Goal: Transaction & Acquisition: Purchase product/service

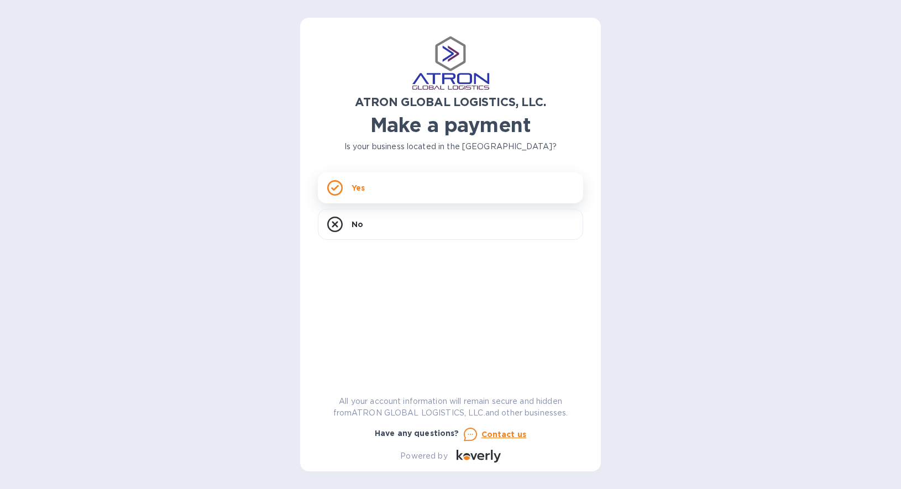
click at [361, 188] on p "Yes" at bounding box center [358, 187] width 13 height 11
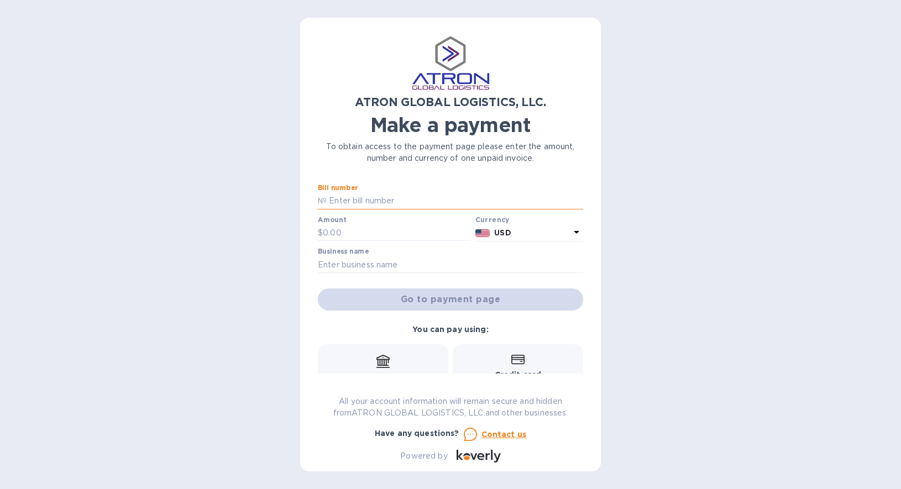
click at [367, 197] on input "text" at bounding box center [455, 201] width 257 height 17
click at [393, 201] on input "text" at bounding box center [455, 201] width 257 height 17
paste input "S00002592"
type input "S00002592"
click at [371, 268] on input "text" at bounding box center [450, 265] width 265 height 17
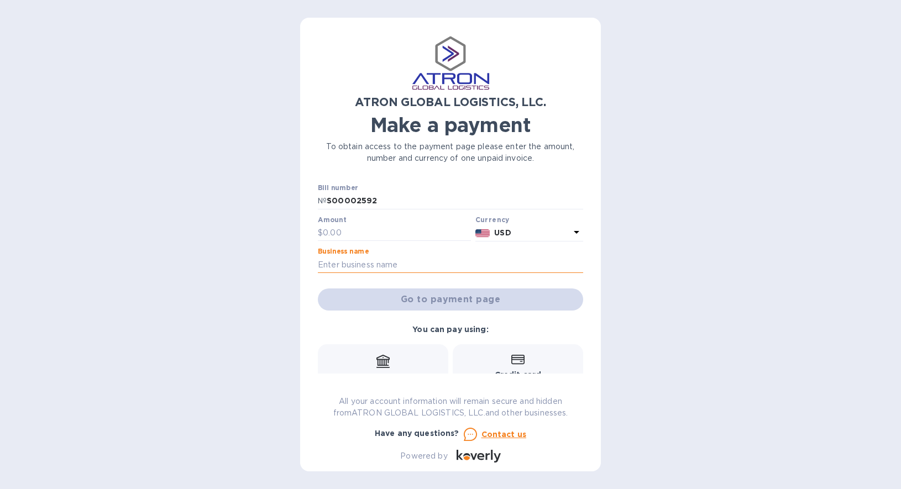
paste input "Archetype Games LLC"
type input "Archetype Games LLC"
click at [367, 230] on input "text" at bounding box center [397, 233] width 148 height 17
click at [400, 235] on input "text" at bounding box center [397, 233] width 148 height 17
paste input "6,491.18"
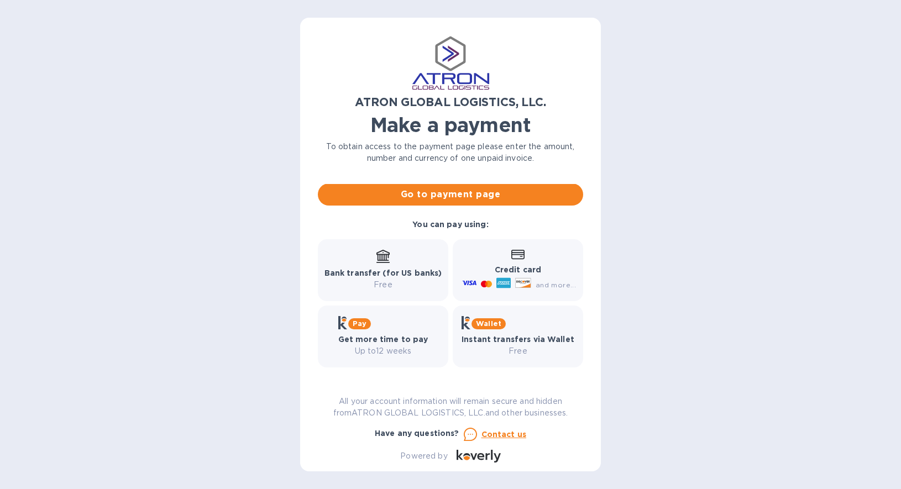
scroll to position [106, 0]
type input "6,491.18"
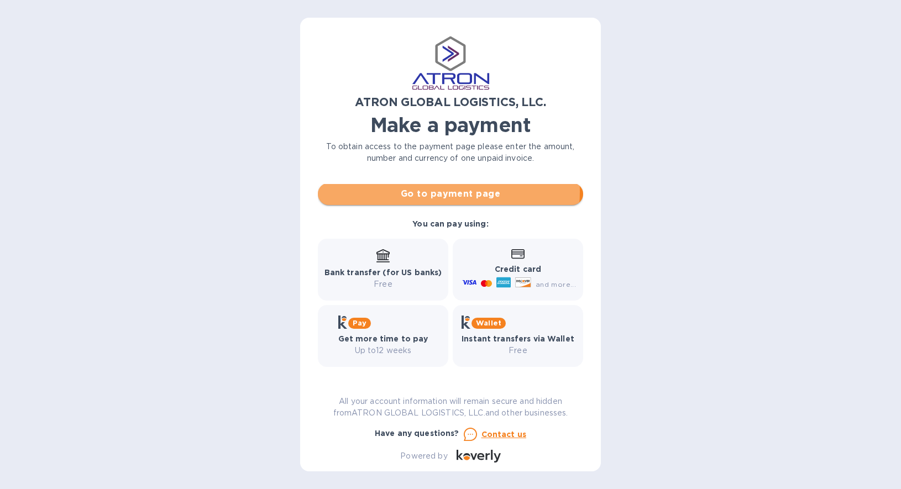
click at [447, 192] on span "Go to payment page" at bounding box center [451, 193] width 248 height 13
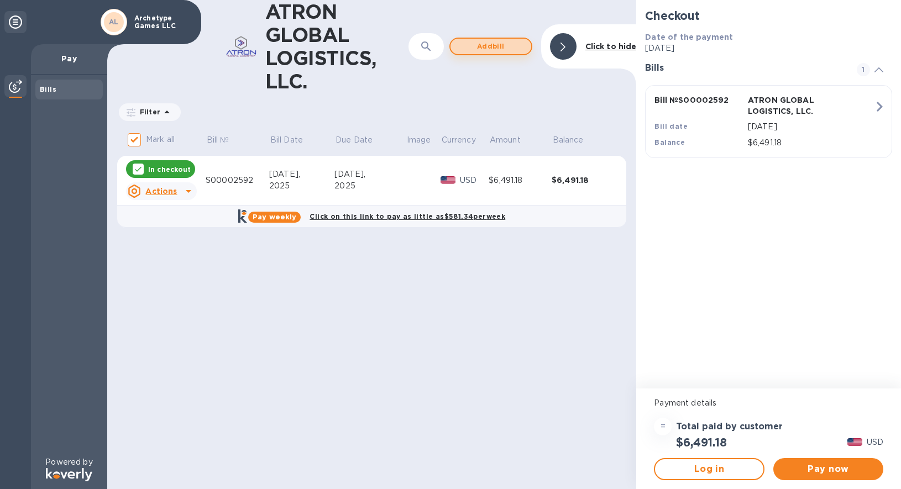
click at [489, 46] on span "Add bill" at bounding box center [490, 46] width 63 height 13
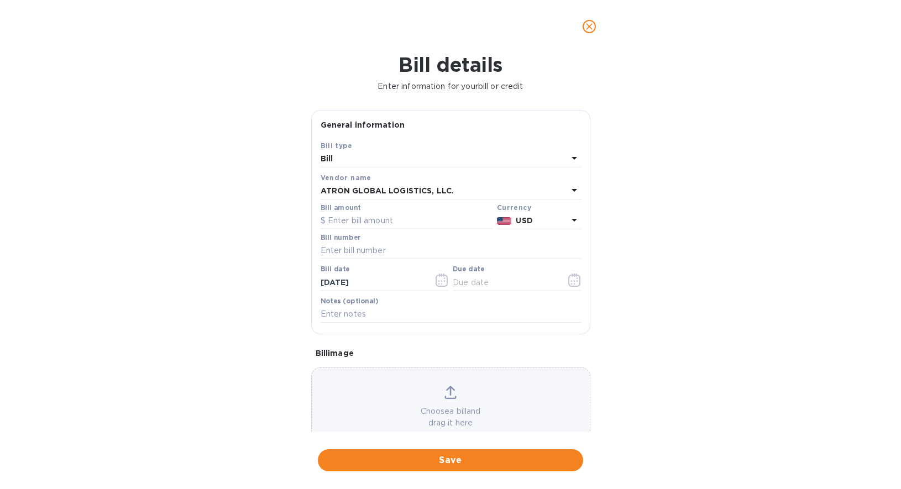
click at [593, 24] on icon "close" at bounding box center [589, 26] width 11 height 11
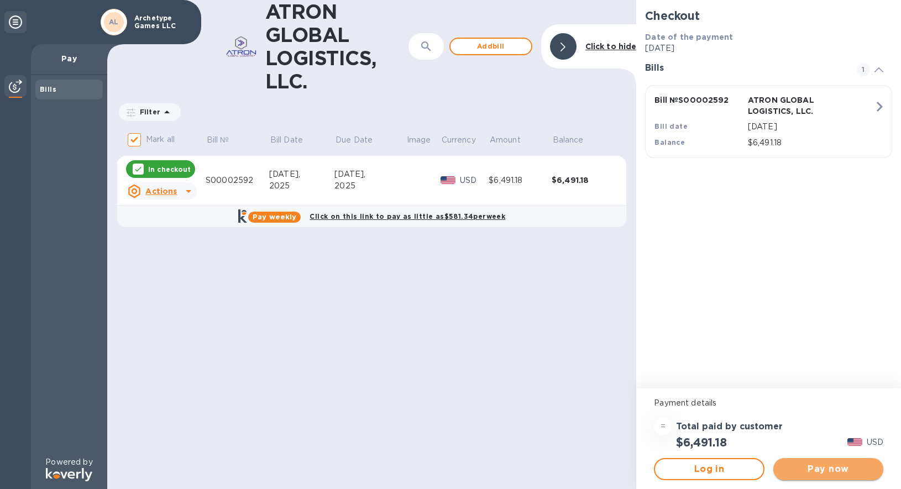
click at [823, 472] on span "Pay now" at bounding box center [828, 469] width 92 height 13
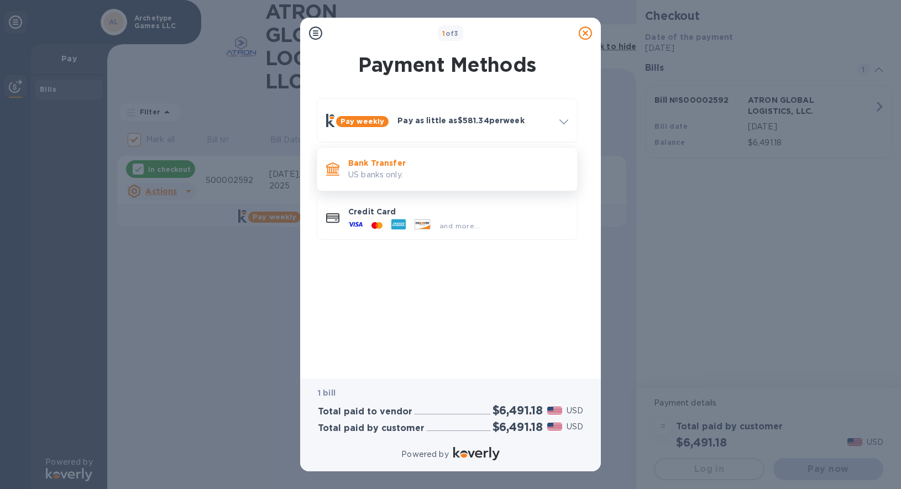
click at [432, 166] on p "Bank Transfer" at bounding box center [458, 163] width 220 height 11
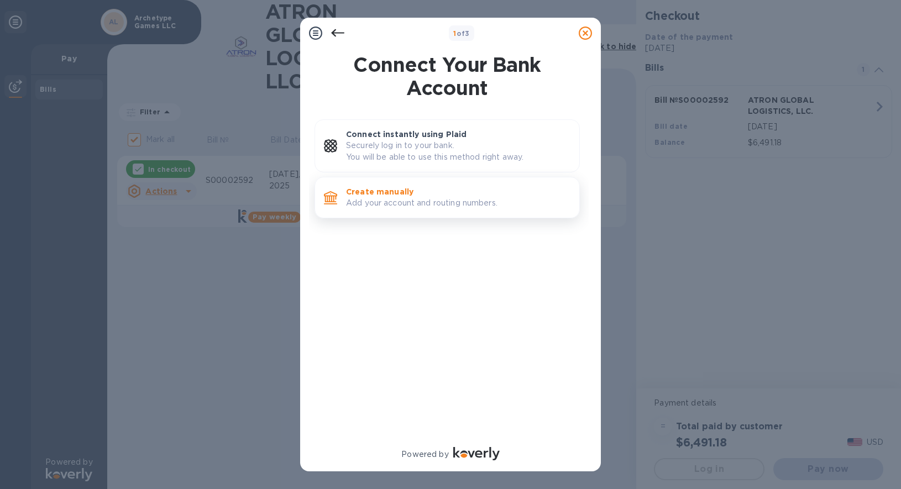
click at [430, 198] on p "Add your account and routing numbers." at bounding box center [458, 203] width 224 height 12
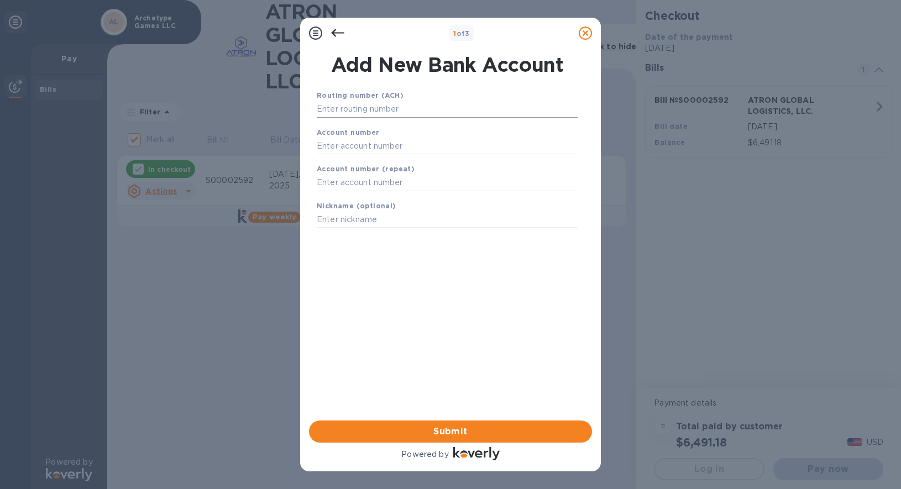
click at [387, 113] on input "text" at bounding box center [447, 109] width 261 height 17
paste input "021052053"
type input "021052053"
click at [376, 161] on input "text" at bounding box center [447, 160] width 261 height 17
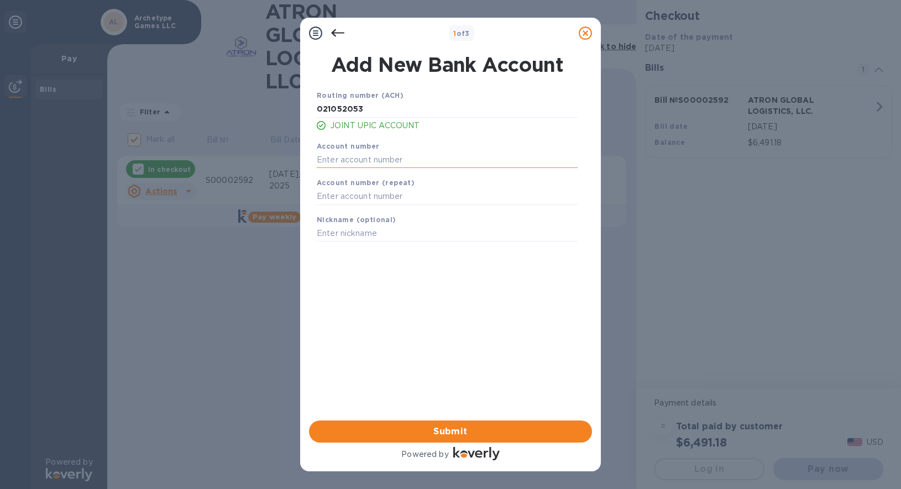
click at [348, 160] on input "text" at bounding box center [447, 160] width 261 height 17
paste input "39862845"
type input "39862845"
click at [348, 197] on input "text" at bounding box center [447, 197] width 261 height 17
paste input "39862845"
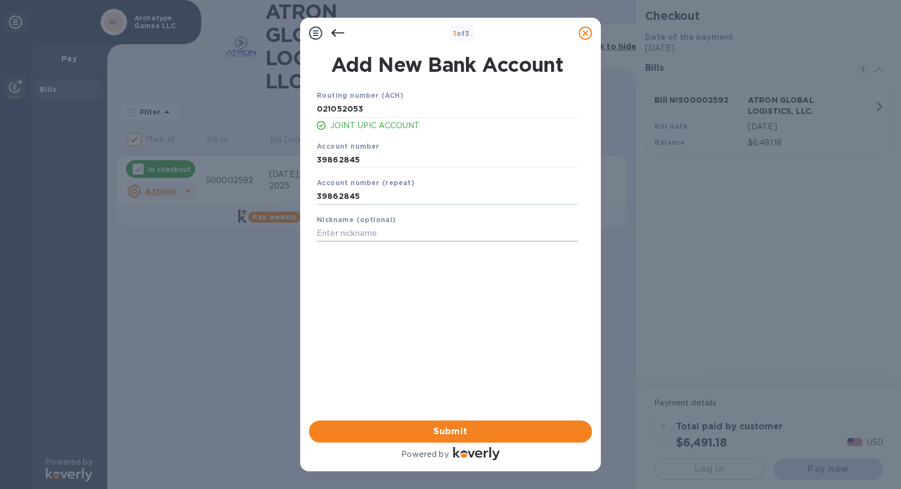
type input "39862845"
click at [352, 235] on input "text" at bounding box center [447, 234] width 261 height 17
type input "Atron Global"
click at [448, 431] on span "Submit" at bounding box center [450, 431] width 265 height 13
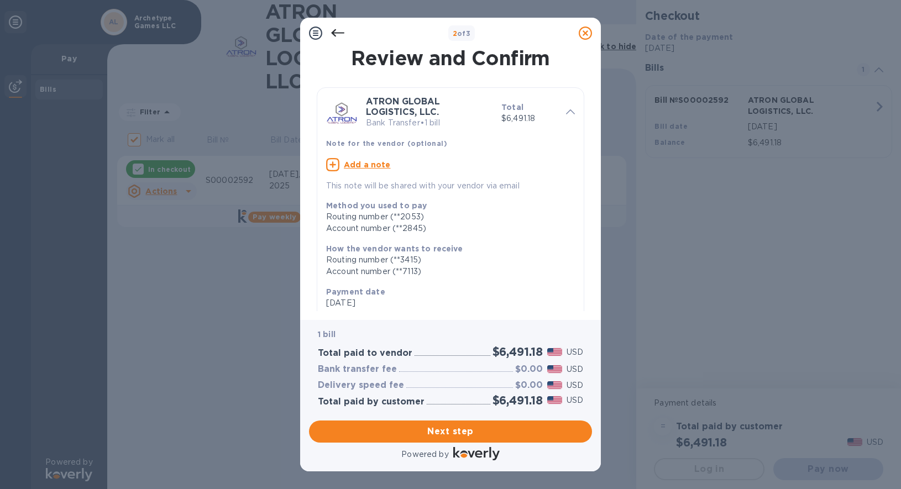
click at [366, 165] on u "Add a note" at bounding box center [367, 164] width 47 height 9
click at [369, 167] on textarea at bounding box center [441, 165] width 231 height 9
type textarea "I"
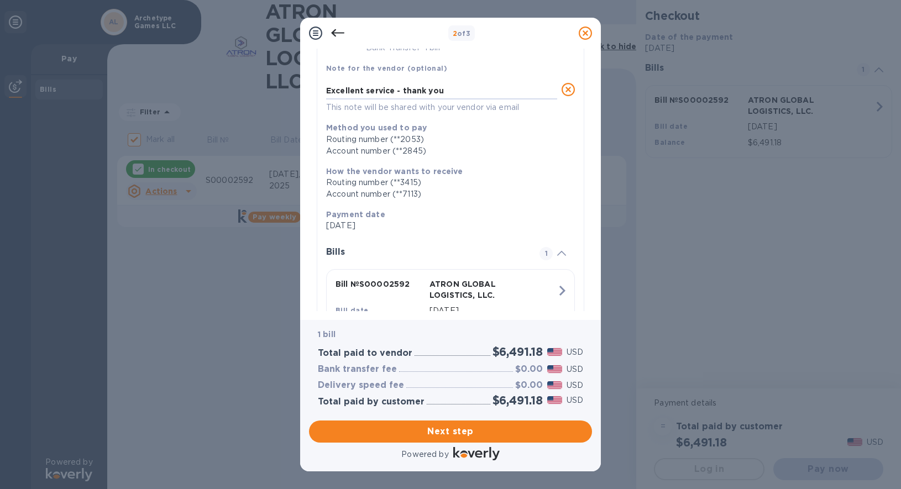
scroll to position [134, 0]
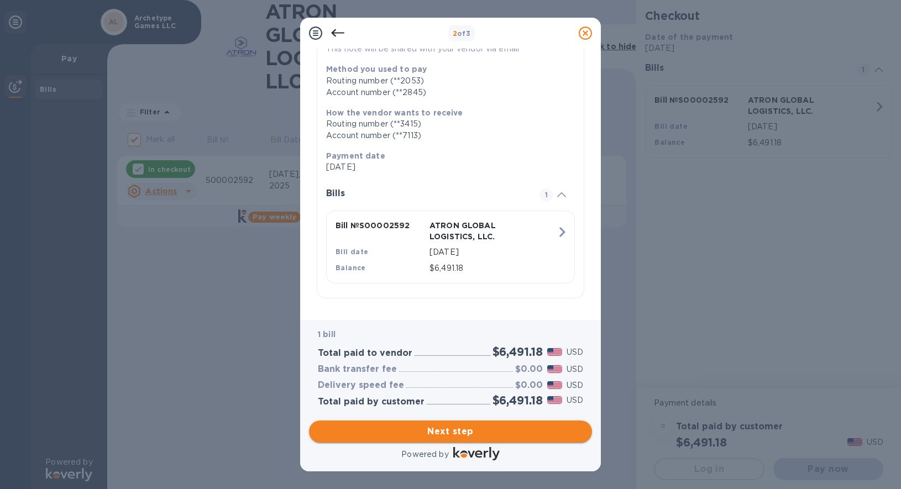
type textarea "Excellent service - thank you"
click at [452, 427] on span "Next step" at bounding box center [450, 431] width 265 height 13
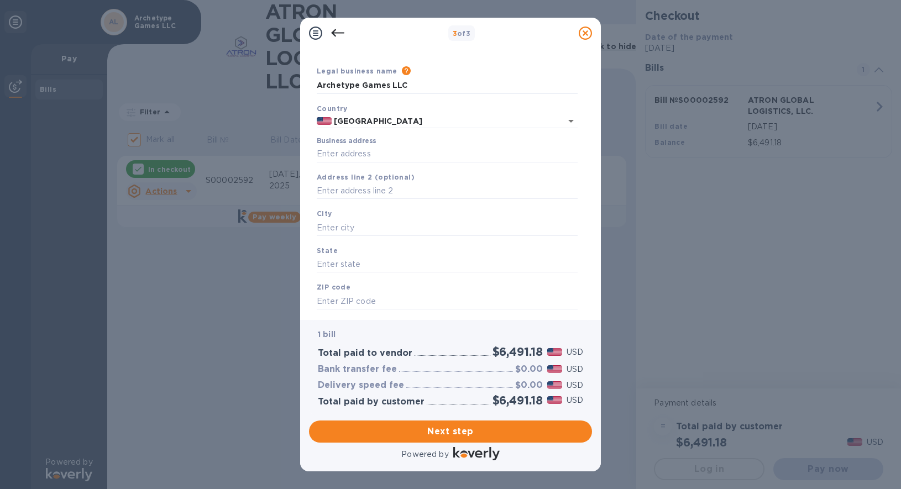
scroll to position [3, 0]
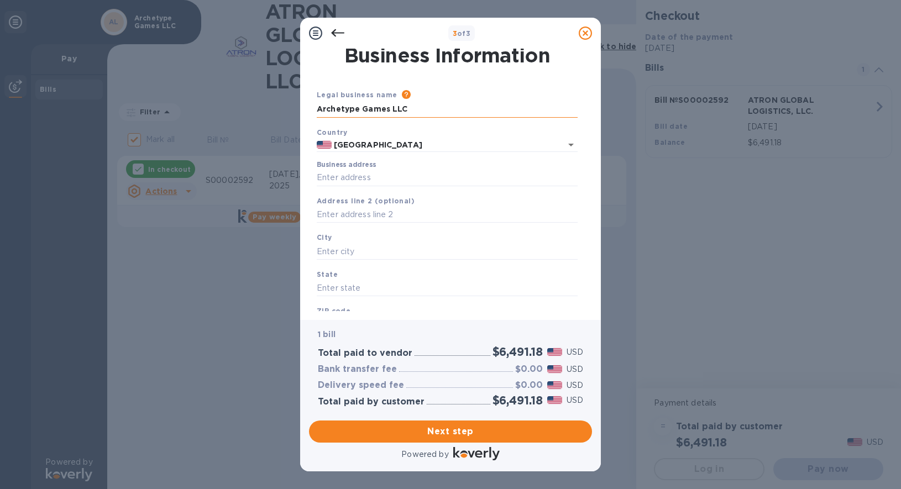
click at [418, 108] on input "Archetype Games LLC" at bounding box center [447, 109] width 261 height 17
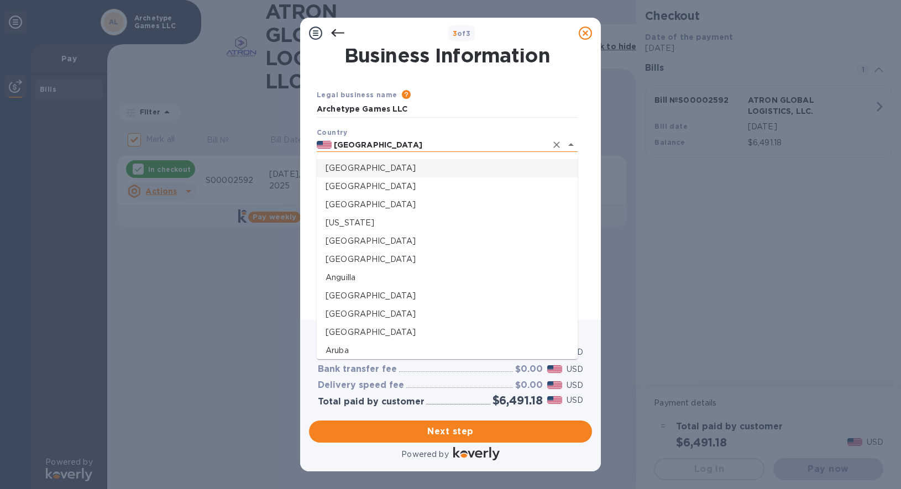
click at [398, 144] on input "[GEOGRAPHIC_DATA]" at bounding box center [439, 145] width 215 height 14
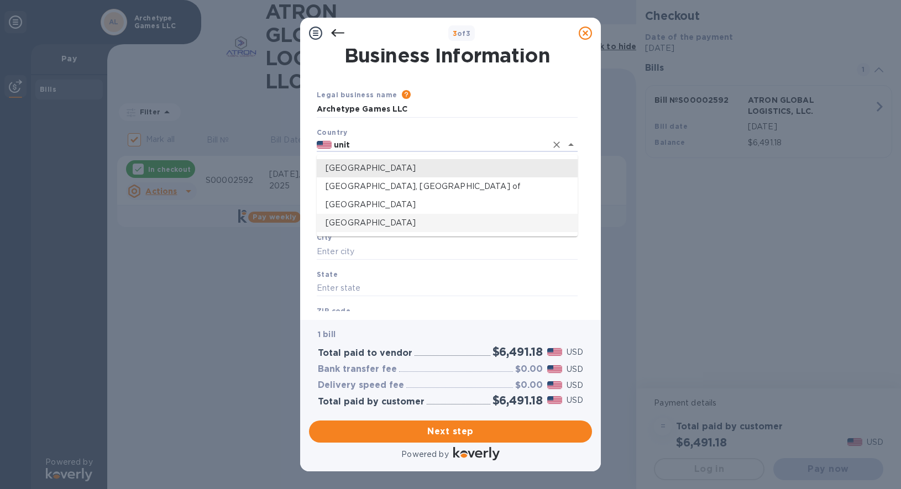
click at [386, 224] on p "[GEOGRAPHIC_DATA]" at bounding box center [447, 223] width 243 height 12
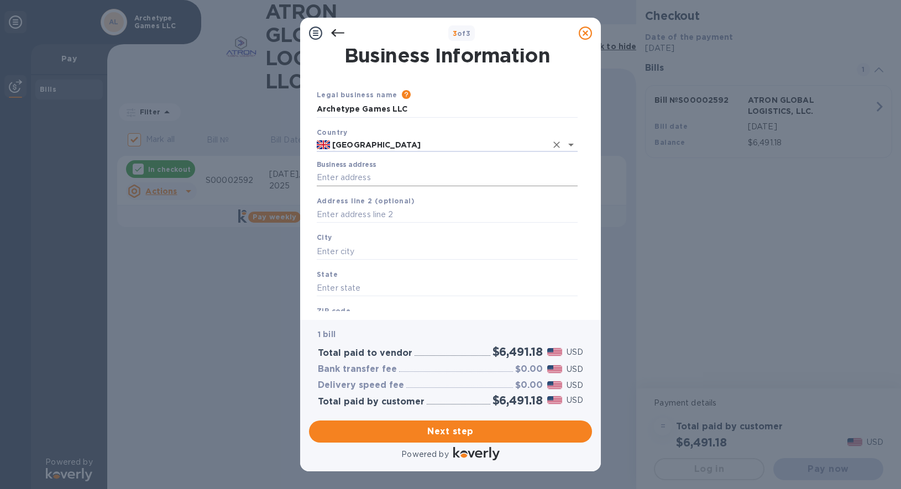
type input "[GEOGRAPHIC_DATA]"
click at [376, 182] on input "Business address" at bounding box center [447, 178] width 261 height 17
click at [353, 175] on input "Business address" at bounding box center [447, 178] width 261 height 17
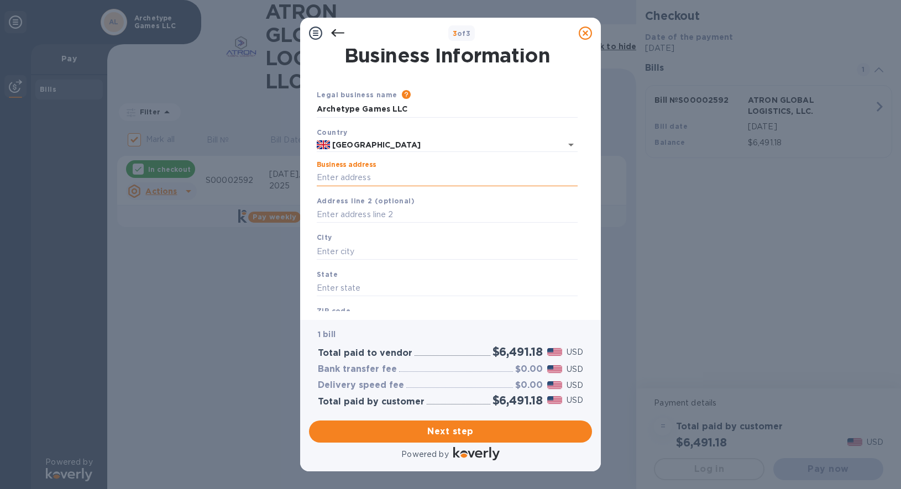
type input "2"
type input "0"
click at [404, 109] on input "Archetype Games LLC" at bounding box center [447, 109] width 261 height 17
click at [398, 109] on input "Archetype Games LLC" at bounding box center [447, 109] width 261 height 17
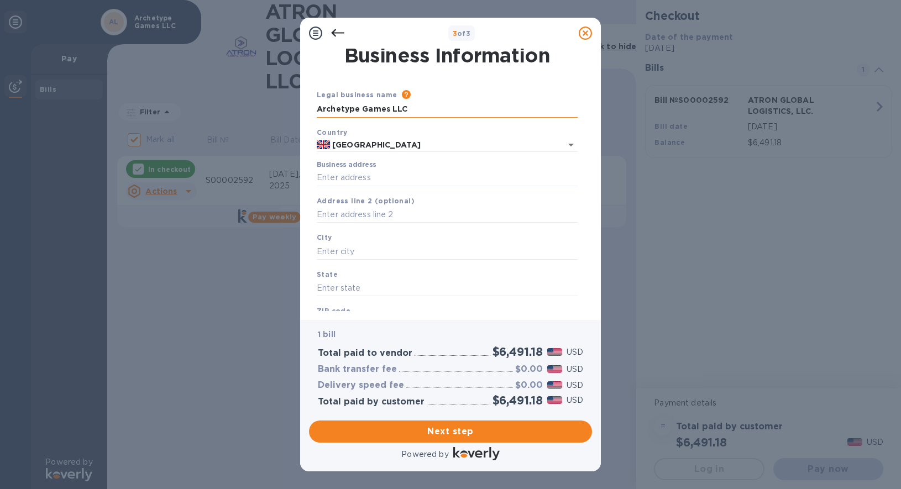
drag, startPoint x: 362, startPoint y: 109, endPoint x: 445, endPoint y: 110, distance: 83.5
click at [444, 110] on input "Archetype Games LLC" at bounding box center [447, 109] width 261 height 17
type input "Archetype Express Limited"
click at [400, 185] on input "Business address" at bounding box center [447, 178] width 261 height 17
click at [338, 178] on input "Business address" at bounding box center [447, 178] width 261 height 17
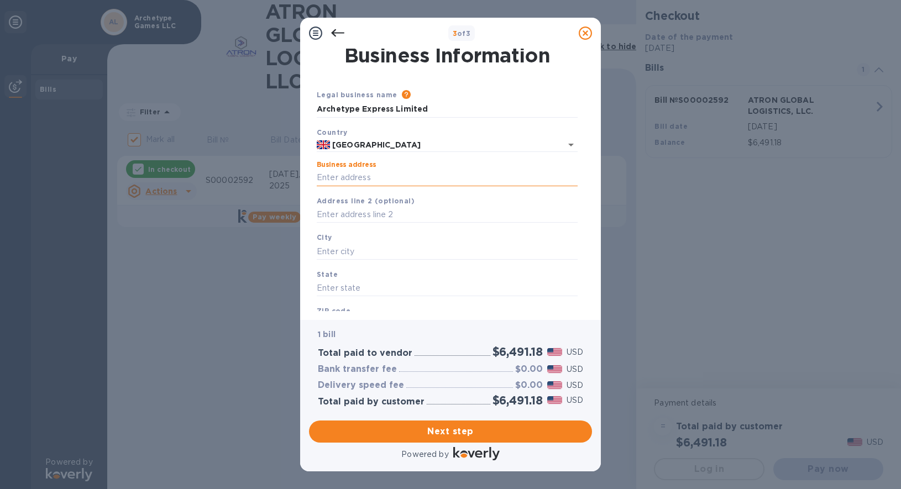
click at [415, 175] on input "Business address" at bounding box center [447, 178] width 261 height 17
paste input "Chilworth"
type input "Chilworth"
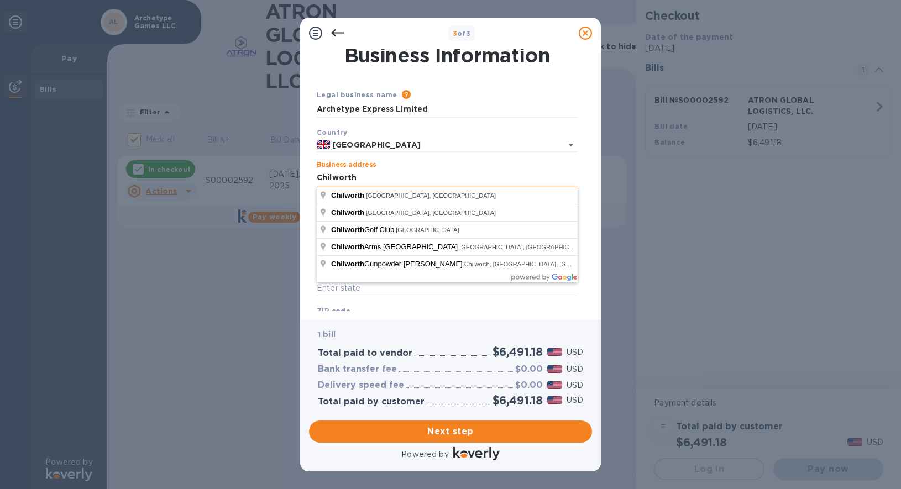
click at [383, 178] on input "Chilworth" at bounding box center [447, 178] width 261 height 17
click at [382, 178] on input "Chilworth" at bounding box center [447, 178] width 261 height 17
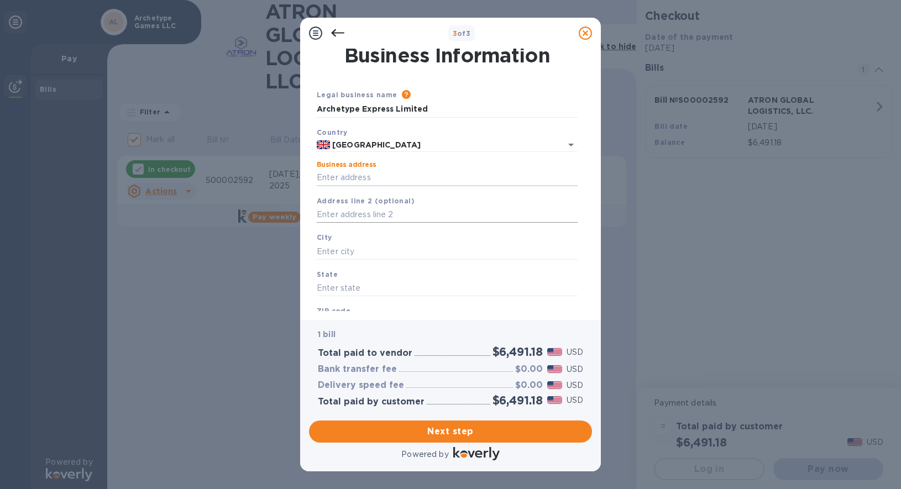
click at [363, 211] on input "text" at bounding box center [447, 215] width 261 height 17
paste input "Chilworth"
type input "Chilworth"
click at [359, 175] on input "Business address" at bounding box center [447, 178] width 261 height 17
paste input "[STREET_ADDRESS]"
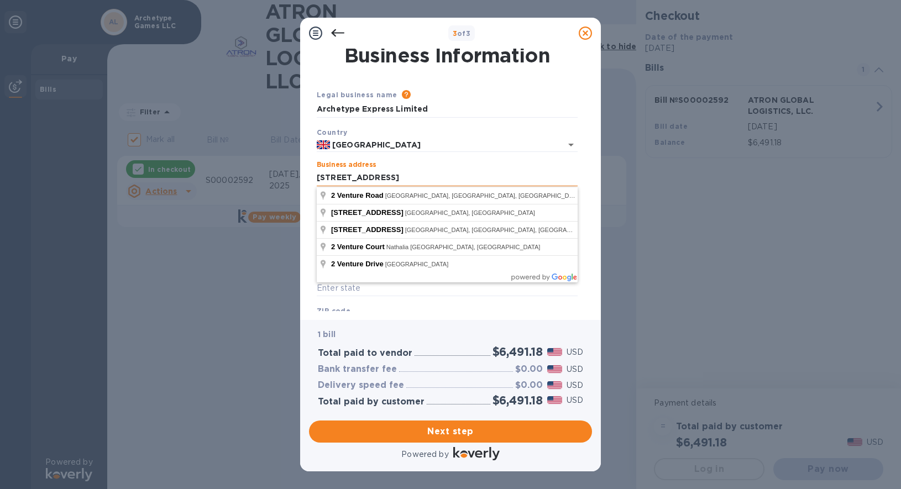
click at [399, 178] on input "[STREET_ADDRESS]" at bounding box center [447, 178] width 261 height 17
type input "[STREET_ADDRESS]"
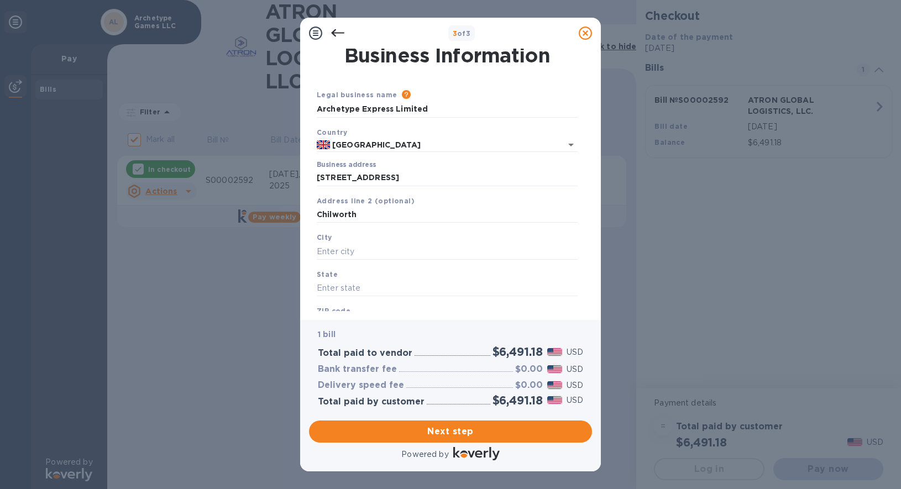
type input "Chilworth"
type input "[GEOGRAPHIC_DATA]"
type input "SO16 7NP"
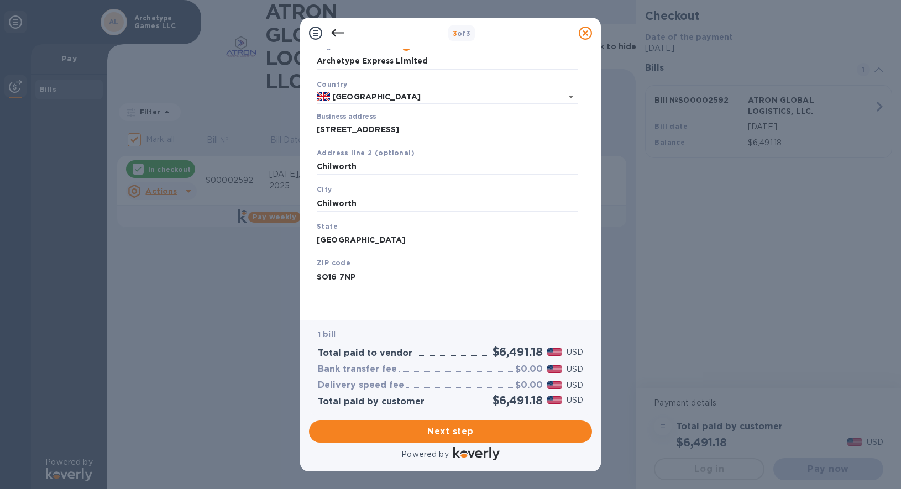
scroll to position [53, 0]
click at [340, 208] on input "Chilworth" at bounding box center [447, 203] width 261 height 17
type input "[GEOGRAPHIC_DATA]"
click at [458, 426] on span "Next step" at bounding box center [450, 431] width 265 height 13
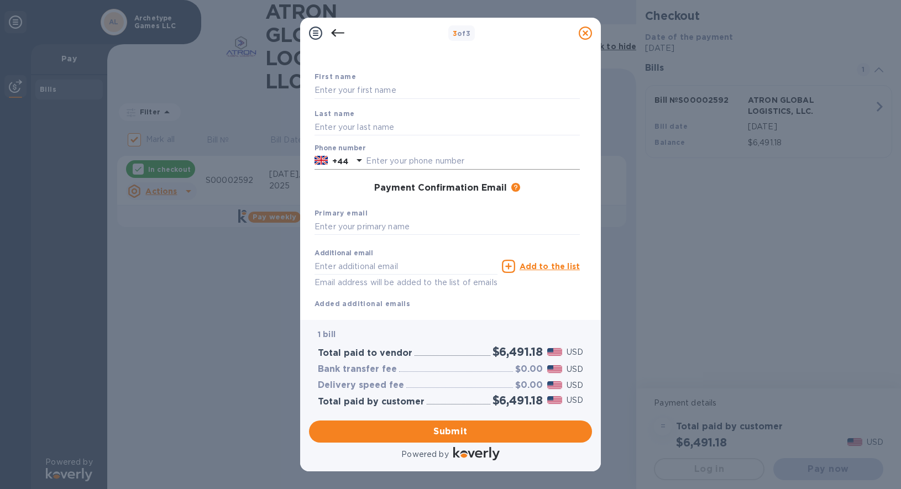
scroll to position [0, 0]
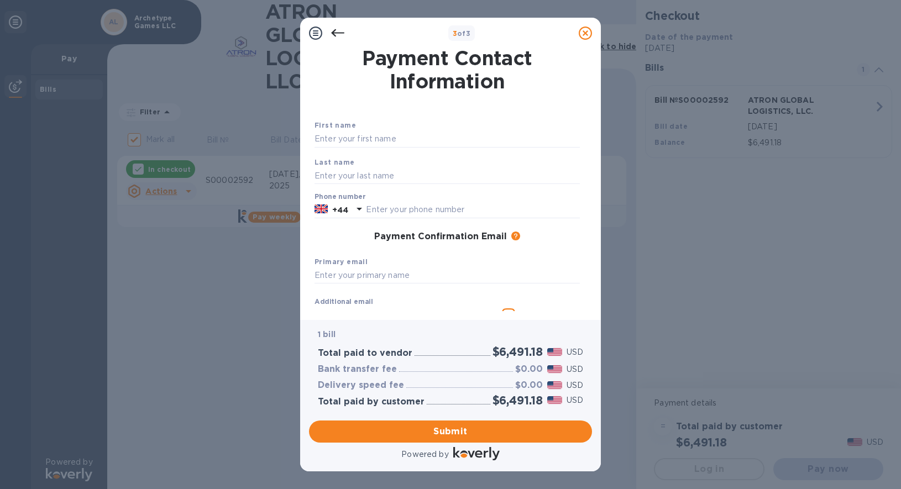
click at [338, 28] on icon at bounding box center [337, 33] width 13 height 13
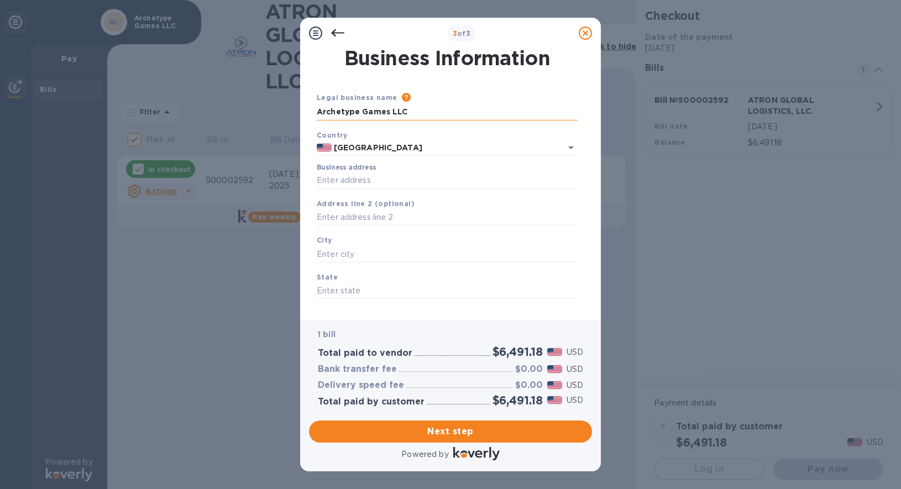
click at [391, 110] on input "Archetype Games LLC" at bounding box center [447, 112] width 261 height 17
type input "Archetype Express Limited"
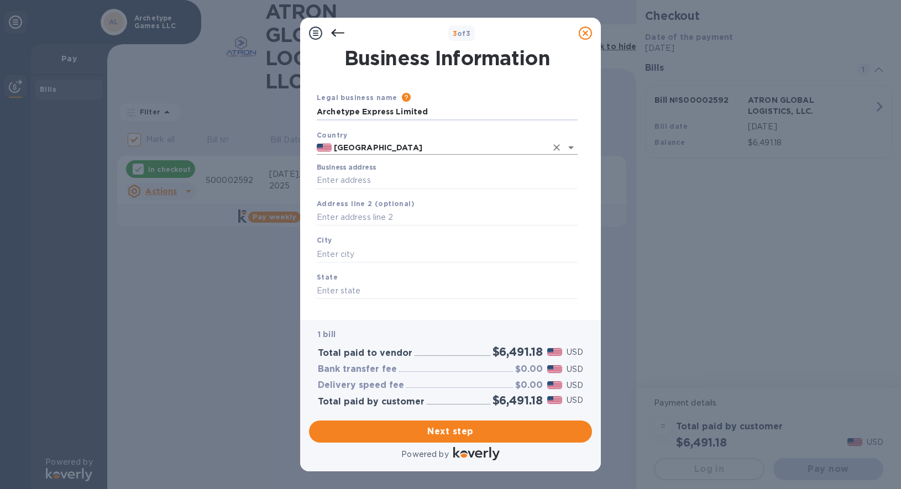
click at [388, 145] on input "[GEOGRAPHIC_DATA]" at bounding box center [439, 148] width 215 height 14
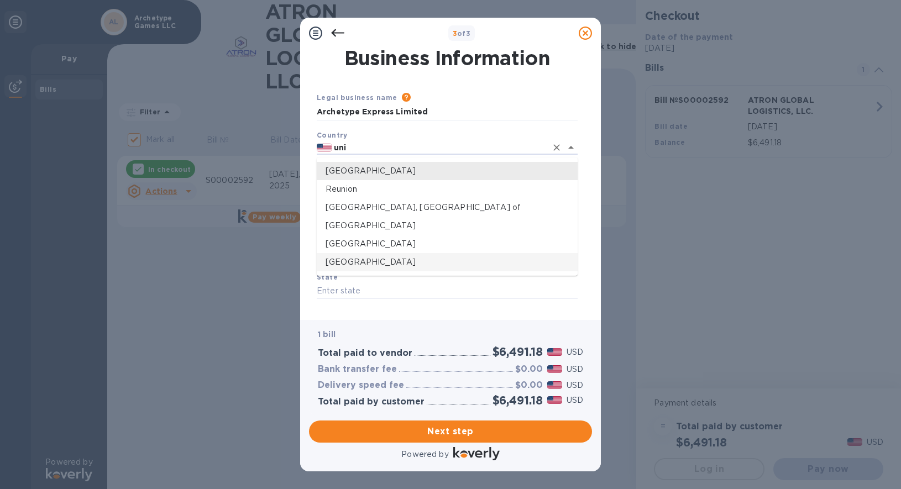
click at [362, 264] on p "[GEOGRAPHIC_DATA]" at bounding box center [447, 263] width 243 height 12
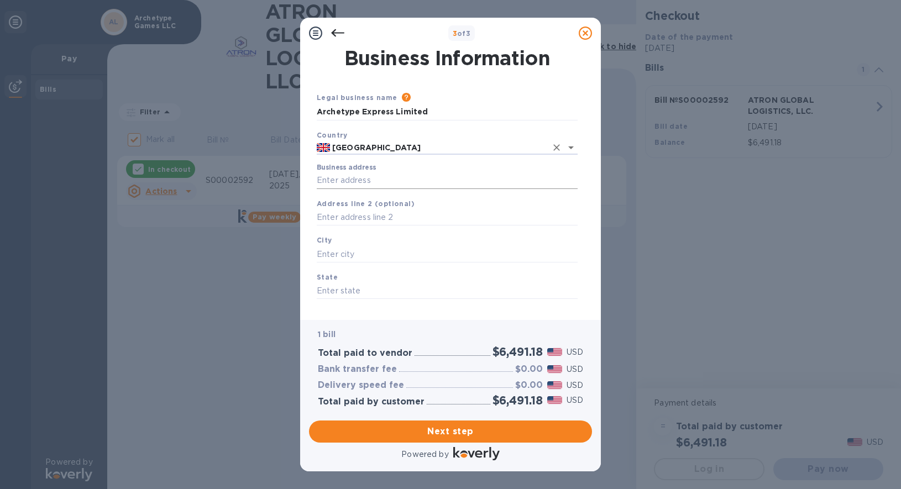
type input "[GEOGRAPHIC_DATA]"
click at [353, 182] on input "Business address" at bounding box center [447, 181] width 261 height 17
paste input "[STREET_ADDRESS]"
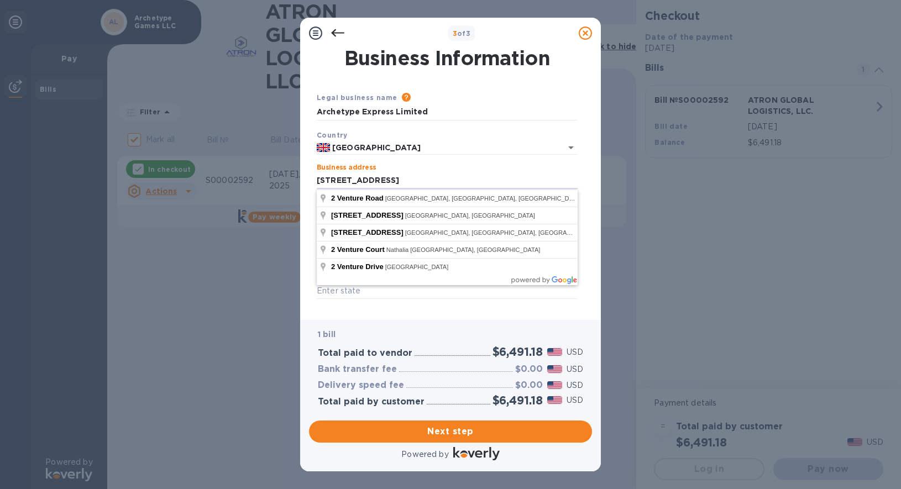
type input "[STREET_ADDRESS]"
type input "Chilworth"
type input "[GEOGRAPHIC_DATA]"
type input "SO16 7NP"
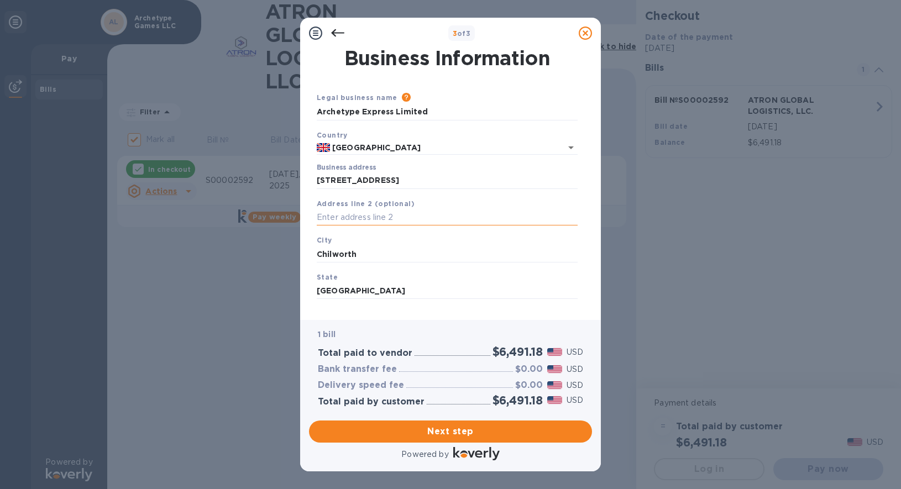
click at [363, 223] on input "text" at bounding box center [447, 218] width 261 height 17
click at [360, 224] on input "Chilworht" at bounding box center [447, 218] width 261 height 17
type input "Chilworth"
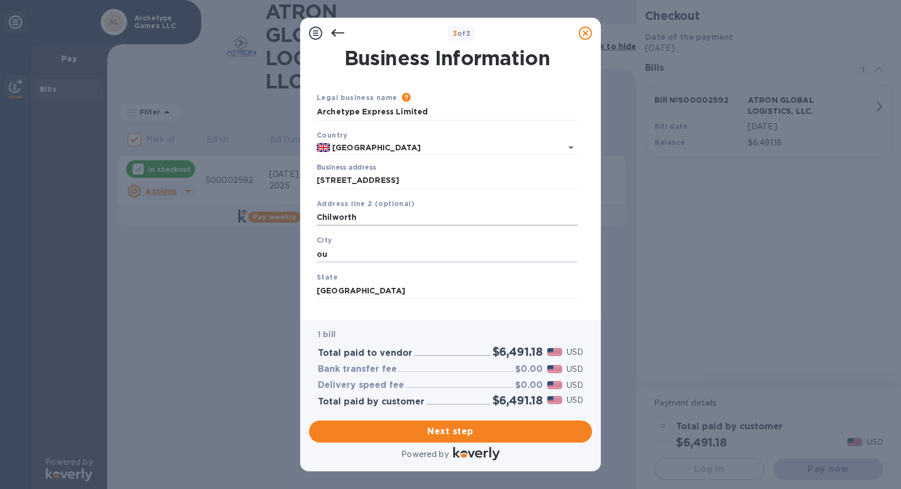
type input "o"
type input "[GEOGRAPHIC_DATA]"
click at [406, 295] on input "[GEOGRAPHIC_DATA]" at bounding box center [447, 291] width 261 height 17
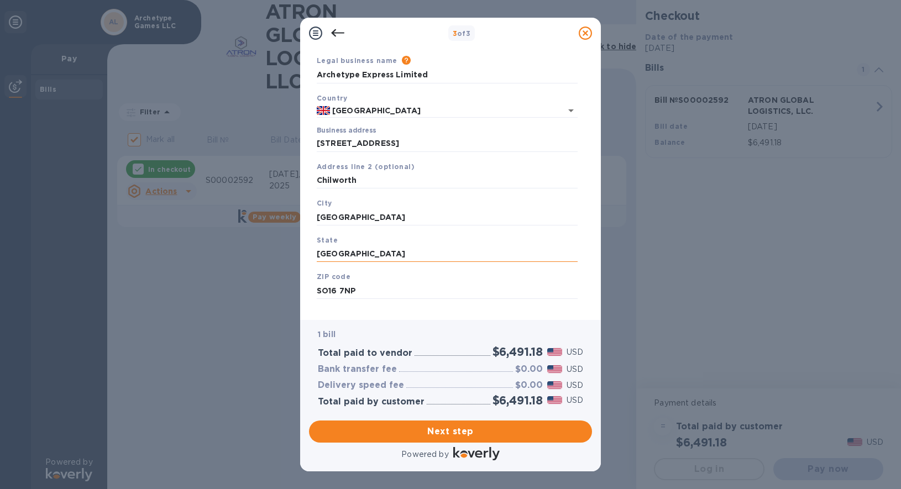
scroll to position [53, 0]
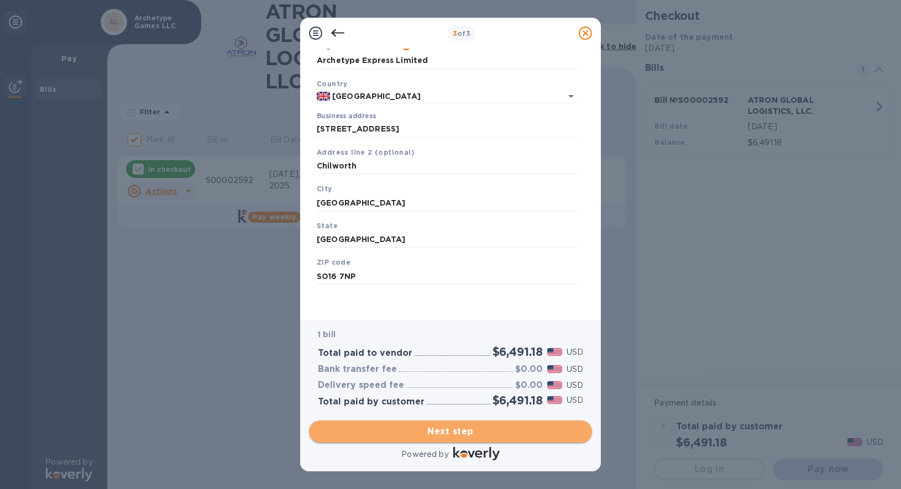
click at [448, 431] on span "Next step" at bounding box center [450, 431] width 265 height 13
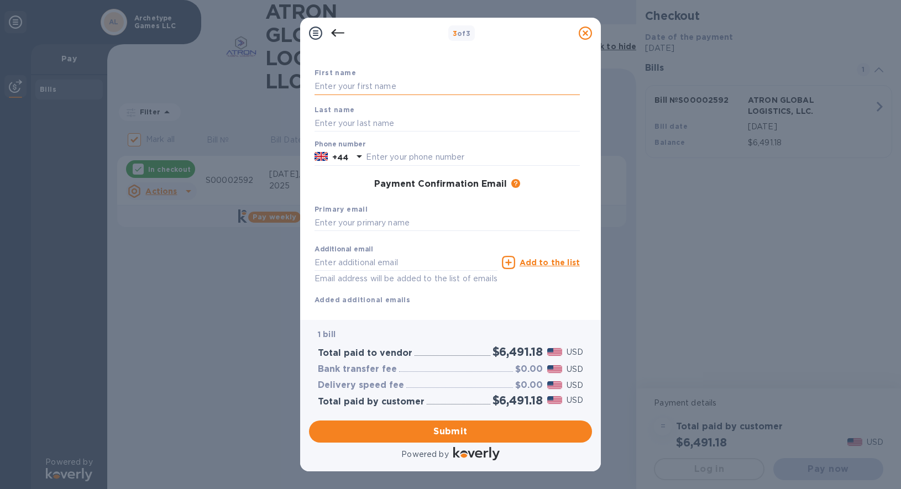
click at [372, 82] on input "text" at bounding box center [447, 87] width 265 height 17
type input "[PERSON_NAME]"
click at [367, 154] on input "text" at bounding box center [473, 157] width 214 height 17
type input "07591936544"
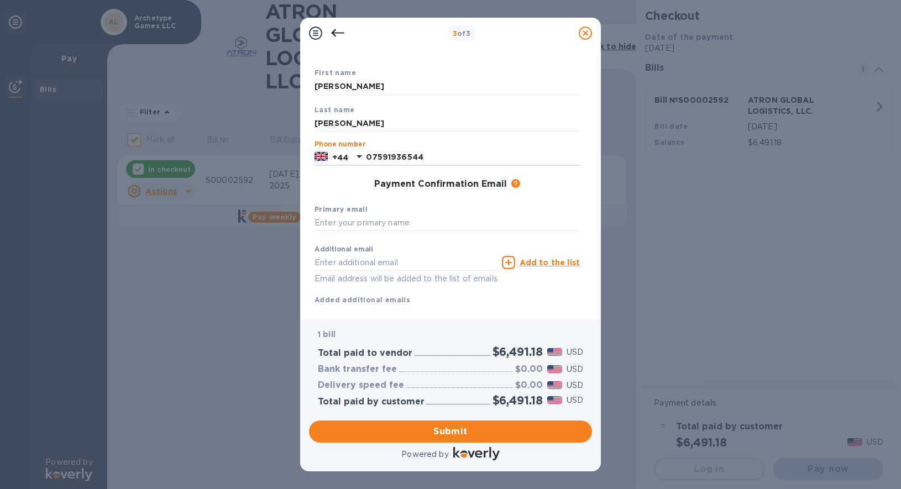
type input "[EMAIL_ADDRESS][DOMAIN_NAME]"
click at [415, 226] on input "text" at bounding box center [447, 223] width 265 height 17
click at [377, 255] on input "[EMAIL_ADDRESS][DOMAIN_NAME]" at bounding box center [406, 262] width 183 height 17
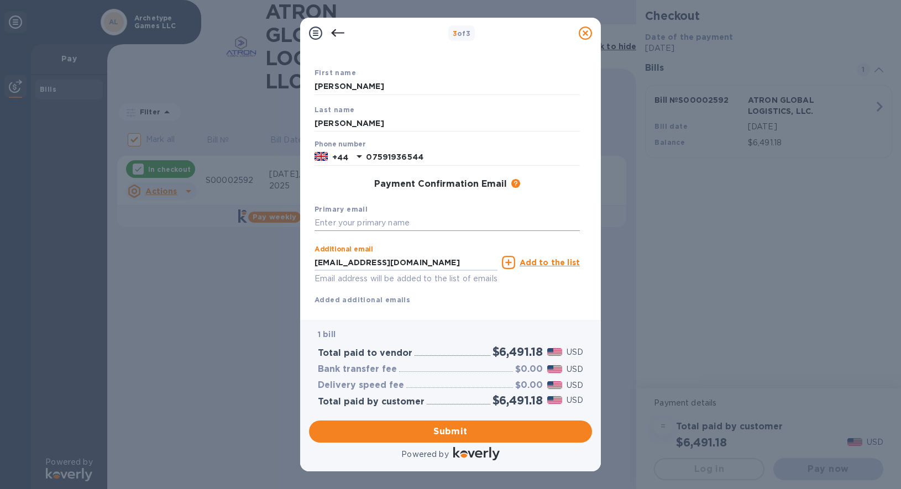
click at [359, 220] on input "text" at bounding box center [447, 223] width 265 height 17
paste input "[EMAIL_ADDRESS][DOMAIN_NAME]"
type input "[EMAIL_ADDRESS][DOMAIN_NAME]"
click at [366, 262] on input "[EMAIL_ADDRESS][DOMAIN_NAME]" at bounding box center [406, 262] width 183 height 17
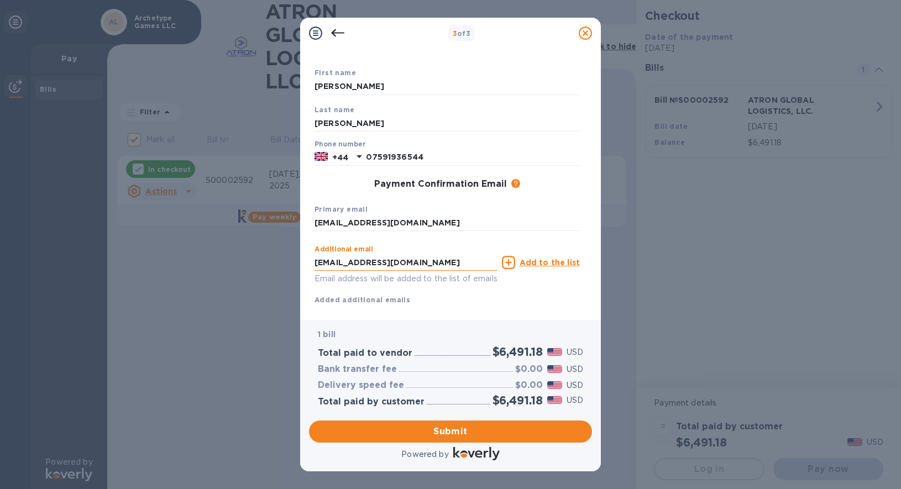
click at [366, 262] on input "[EMAIL_ADDRESS][DOMAIN_NAME]" at bounding box center [406, 262] width 183 height 17
type input "[EMAIL_ADDRESS][DOMAIN_NAME]"
click at [440, 425] on span "Submit" at bounding box center [450, 431] width 265 height 13
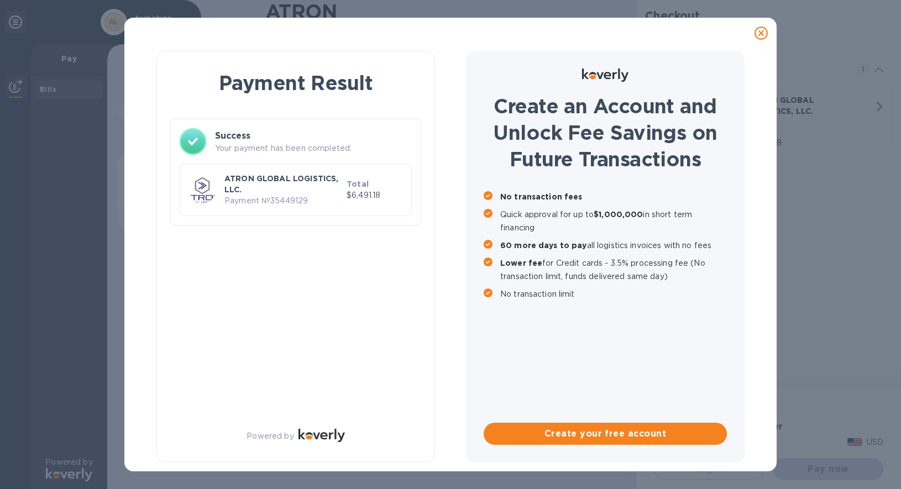
checkbox input "false"
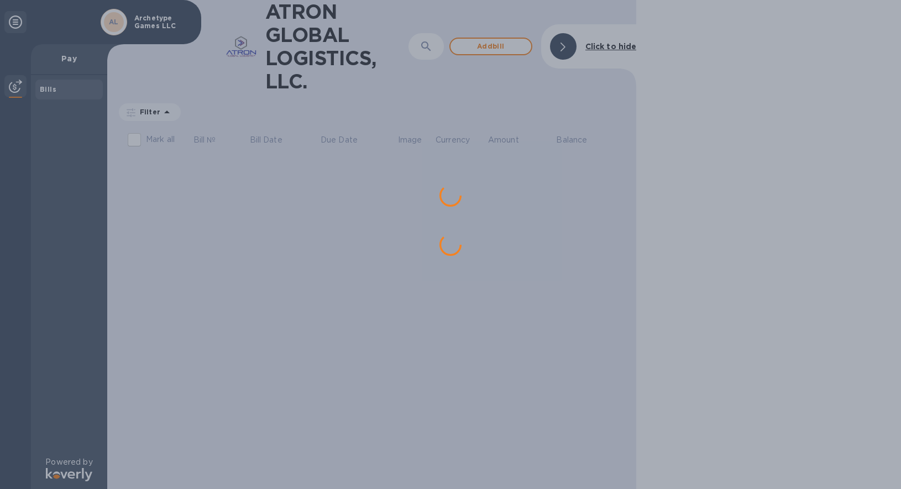
scroll to position [0, 0]
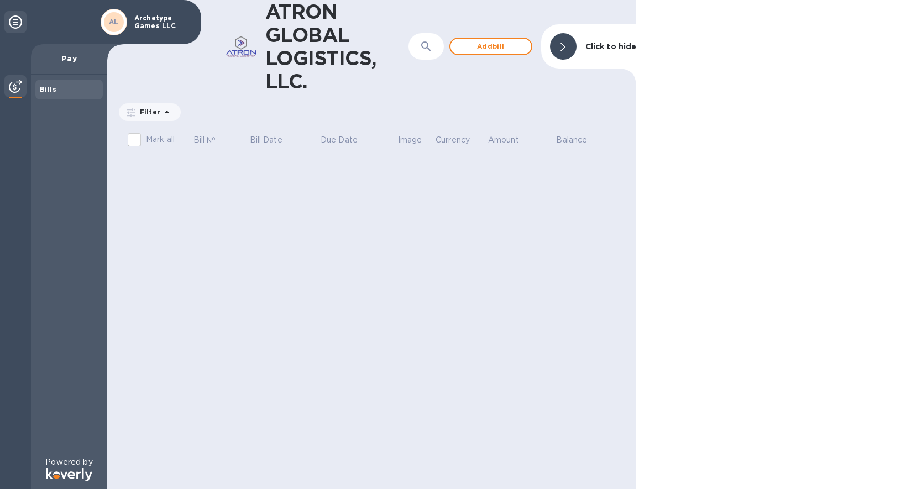
click at [162, 24] on p "Archetype Games LLC" at bounding box center [161, 21] width 55 height 15
click at [17, 88] on img at bounding box center [15, 86] width 13 height 13
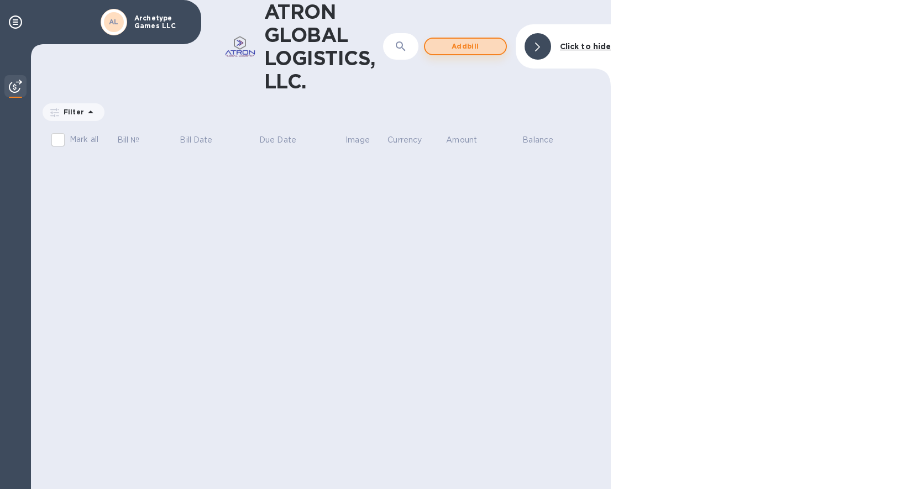
click at [437, 51] on span "Add bill" at bounding box center [465, 46] width 63 height 13
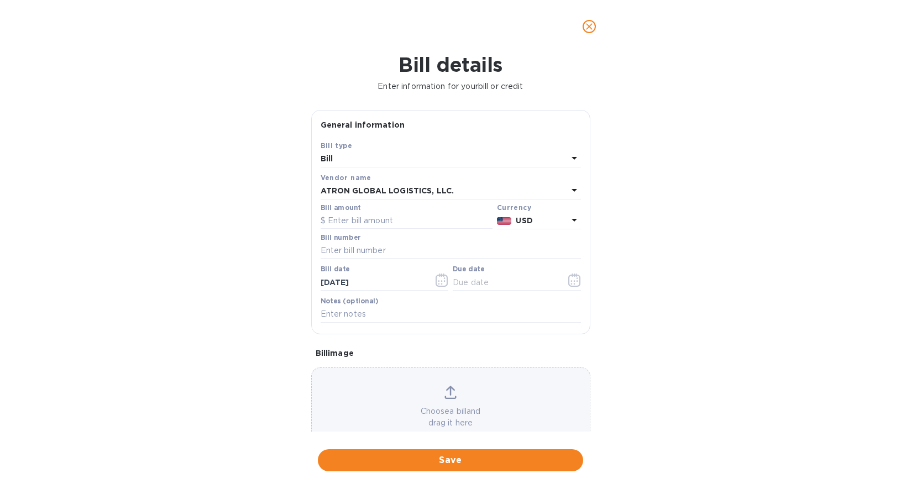
click at [472, 190] on div "ATRON GLOBAL LOGISTICS, LLC." at bounding box center [444, 191] width 247 height 15
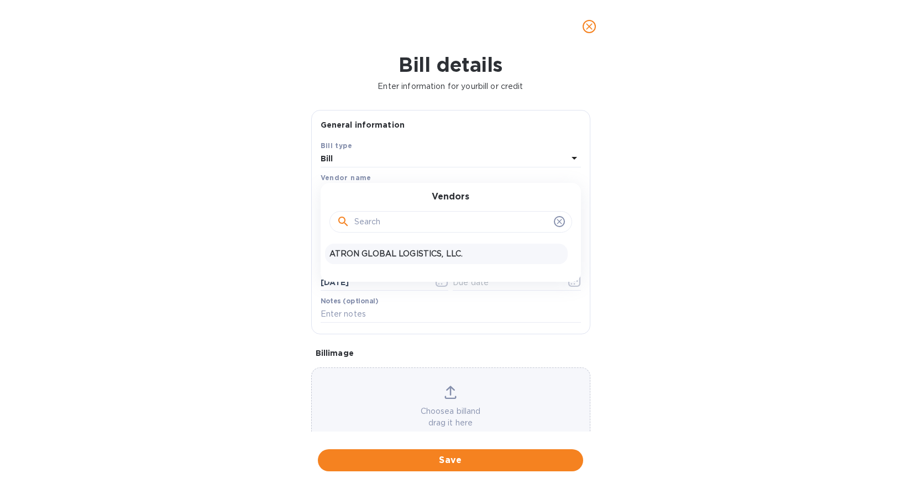
click at [425, 255] on p "ATRON GLOBAL LOGISTICS, LLC." at bounding box center [447, 254] width 234 height 12
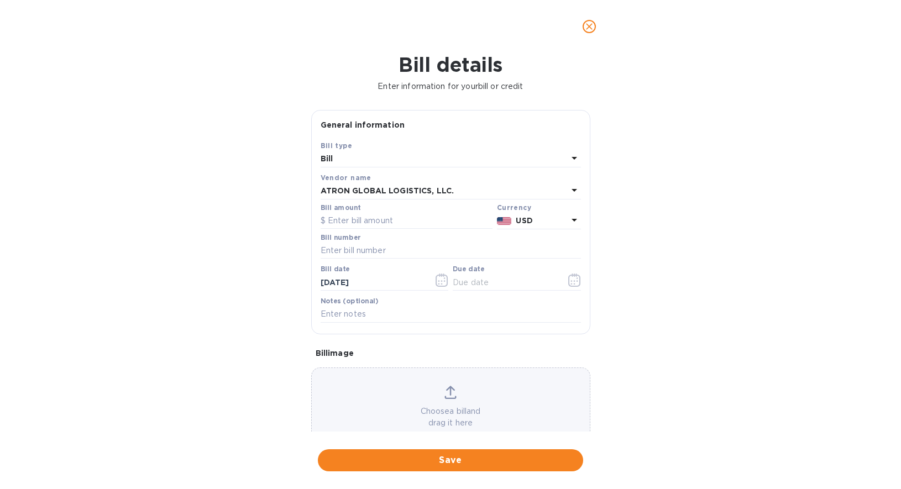
click at [584, 30] on icon "close" at bounding box center [589, 26] width 11 height 11
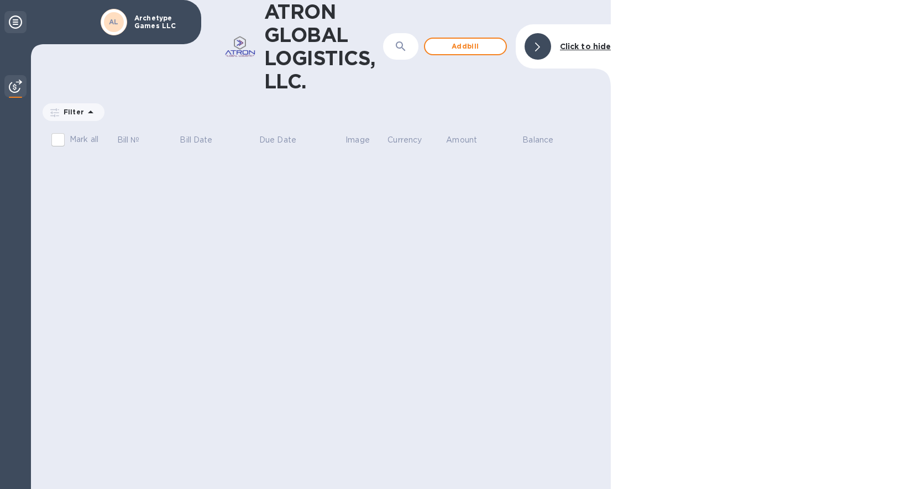
click at [18, 22] on icon at bounding box center [15, 21] width 13 height 13
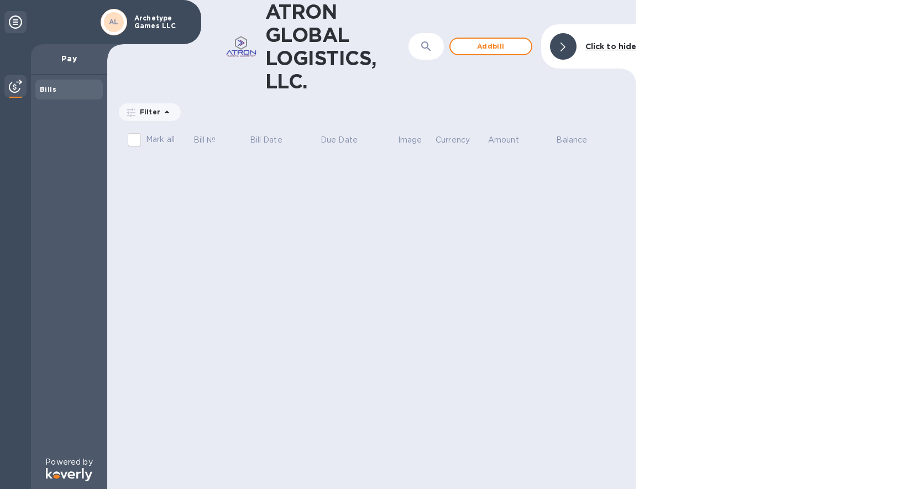
click at [478, 77] on div "ATRON GLOBAL LOGISTICS, LLC. ​ Add [PERSON_NAME] to hide" at bounding box center [371, 46] width 529 height 93
click at [219, 170] on div "ATRON GLOBAL LOGISTICS, LLC. ​ Add [PERSON_NAME] to hide Filter Amount Mark all…" at bounding box center [371, 244] width 529 height 489
click at [18, 80] on img at bounding box center [15, 86] width 13 height 13
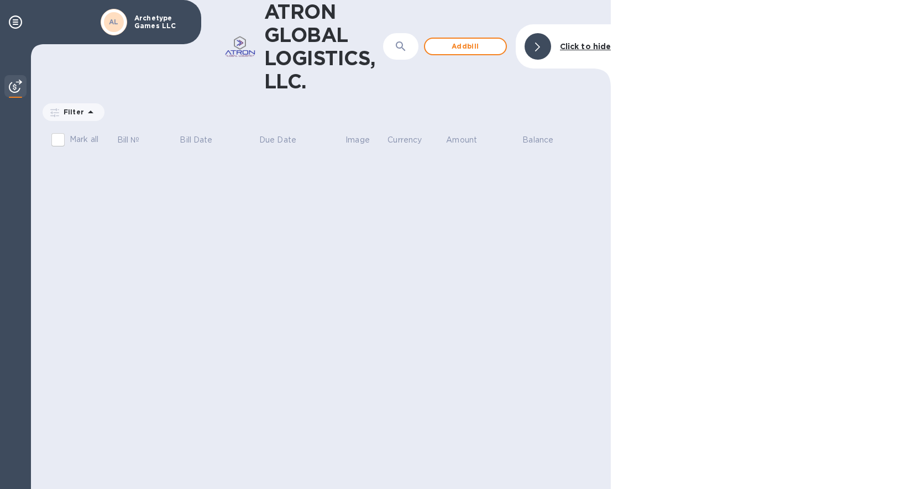
click at [18, 80] on img at bounding box center [15, 86] width 13 height 13
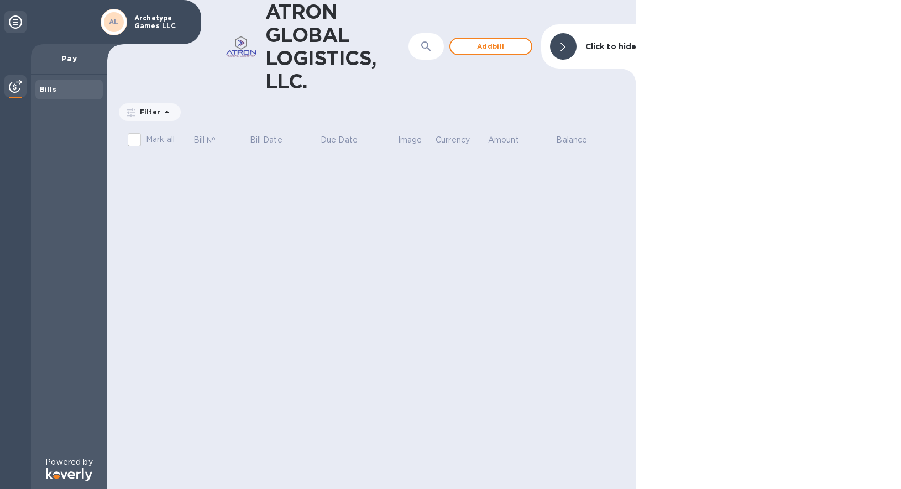
click at [560, 49] on div at bounding box center [563, 46] width 27 height 27
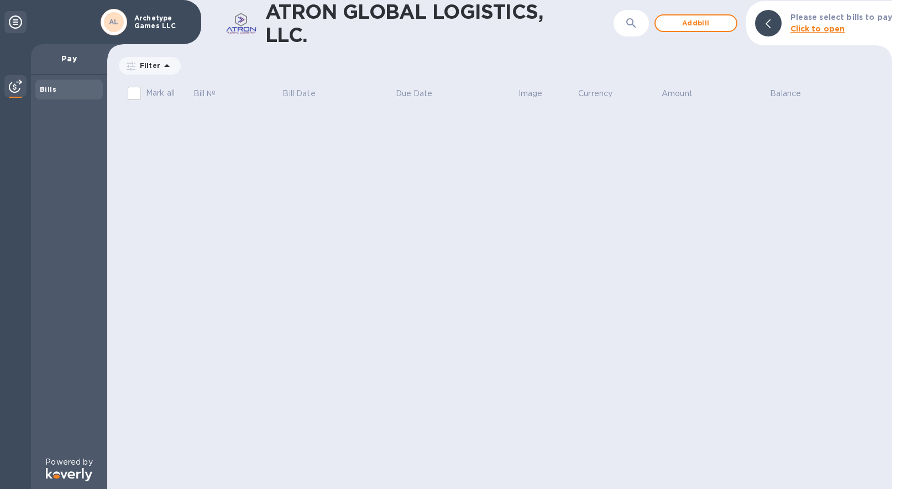
click at [767, 21] on div at bounding box center [768, 23] width 27 height 27
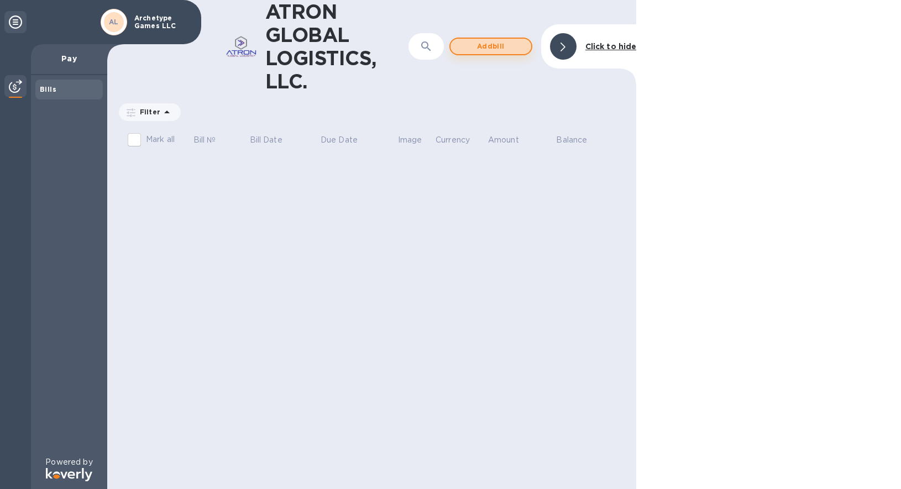
click at [487, 51] on span "Add bill" at bounding box center [490, 46] width 63 height 13
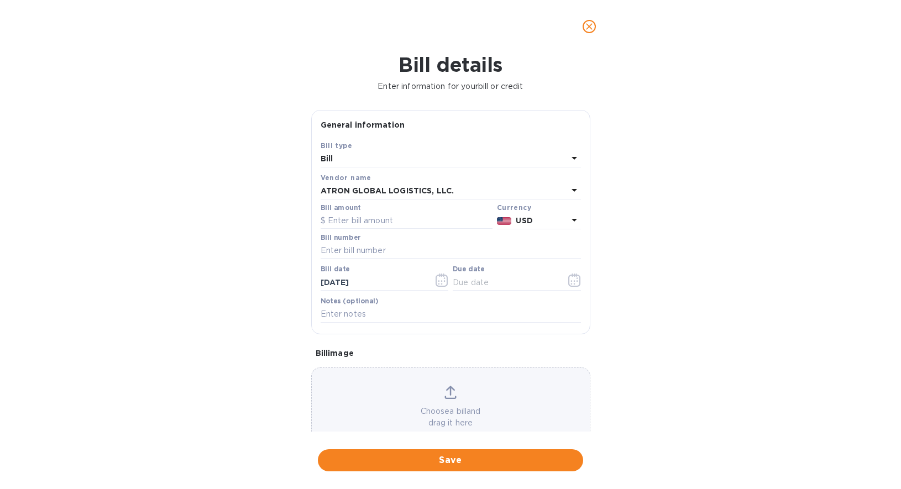
scroll to position [29, 0]
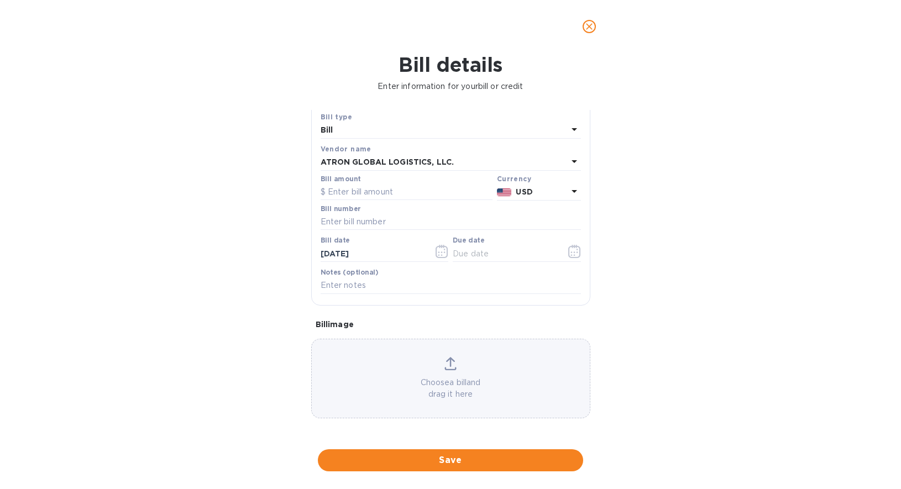
click at [551, 123] on div "Bill" at bounding box center [444, 130] width 247 height 15
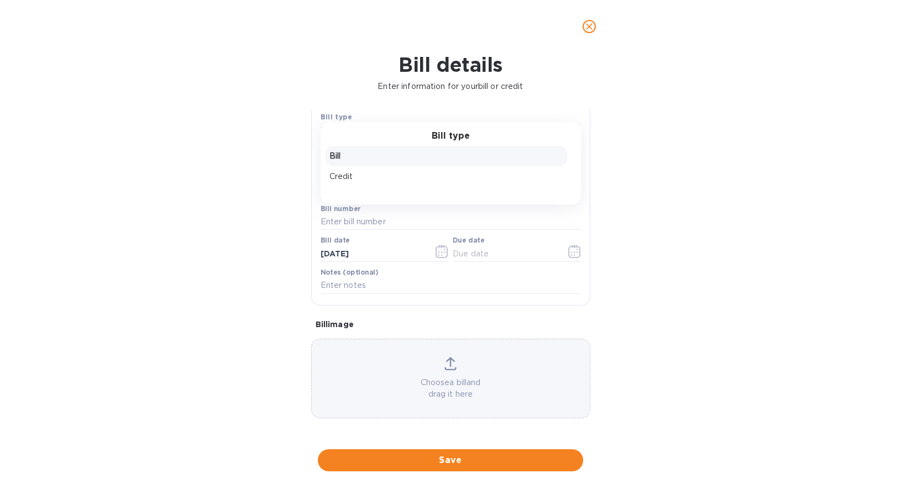
click at [453, 154] on p "Bill" at bounding box center [447, 156] width 234 height 12
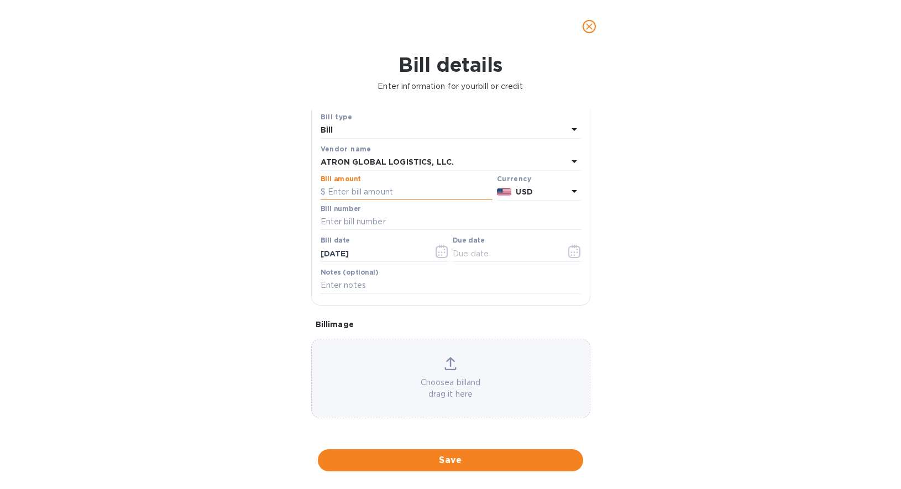
click at [417, 191] on input "text" at bounding box center [407, 192] width 172 height 17
click at [570, 249] on icon "button" at bounding box center [574, 251] width 13 height 13
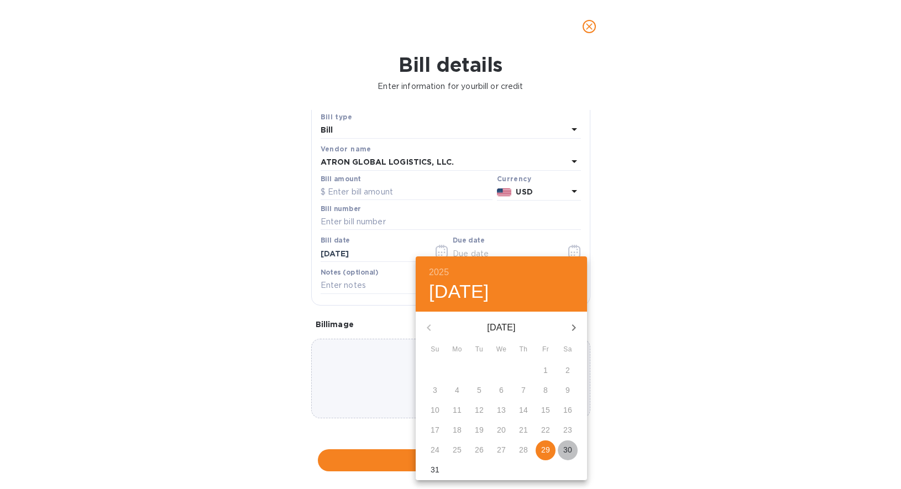
click at [567, 447] on p "30" at bounding box center [567, 450] width 9 height 11
type input "[DATE]"
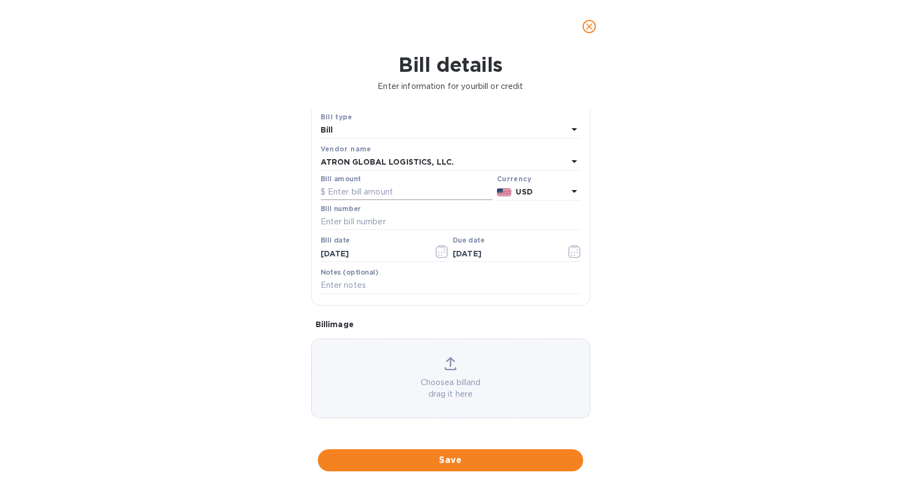
click at [366, 195] on input "text" at bounding box center [407, 192] width 172 height 17
paste input "6,491.18"
type input "6,491.18"
click at [370, 227] on input "text" at bounding box center [451, 222] width 260 height 17
type input "S00002592"
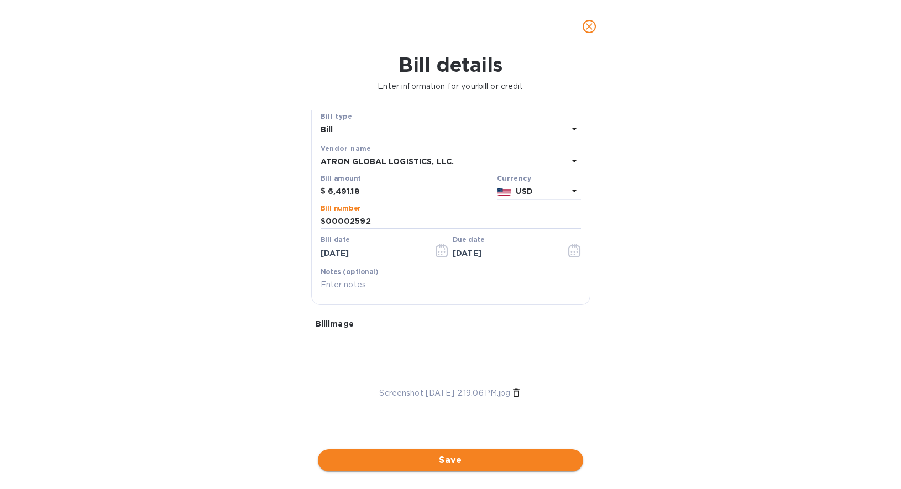
click at [455, 461] on span "Save" at bounding box center [451, 460] width 248 height 13
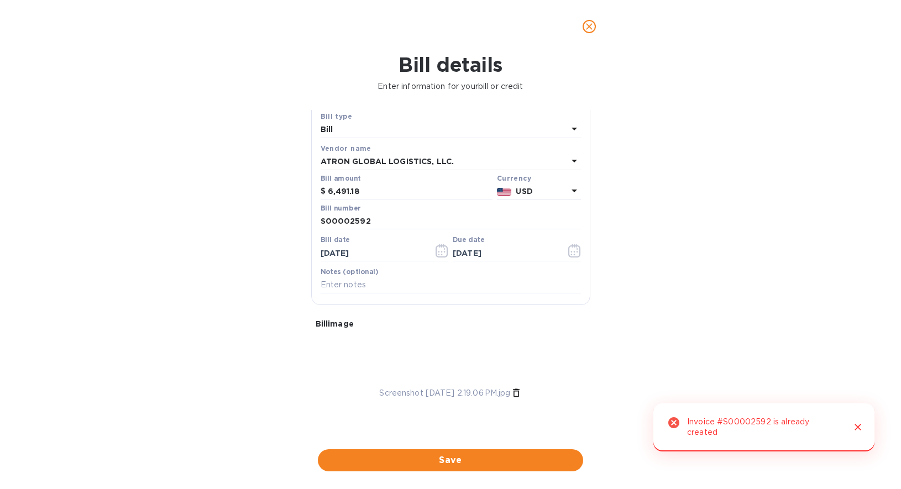
click at [586, 25] on icon "close" at bounding box center [589, 26] width 11 height 11
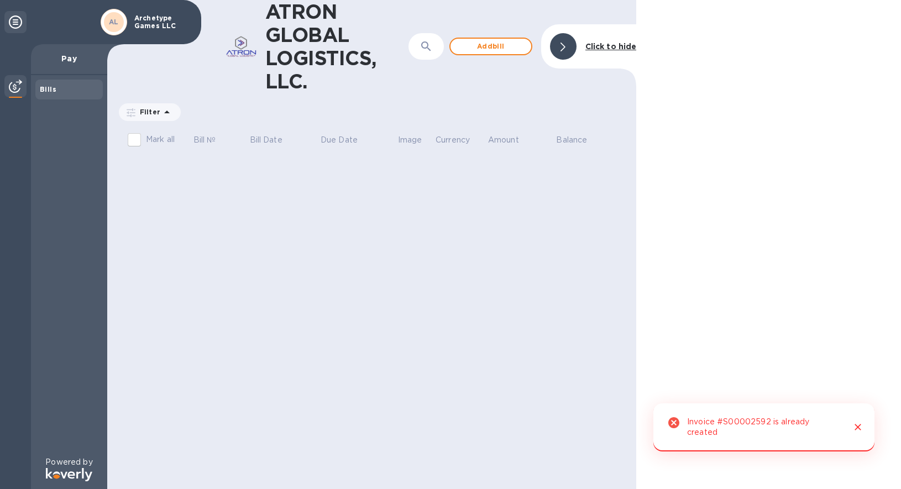
click at [155, 24] on p "Archetype Games LLC" at bounding box center [161, 21] width 55 height 15
click at [14, 19] on icon at bounding box center [15, 21] width 13 height 13
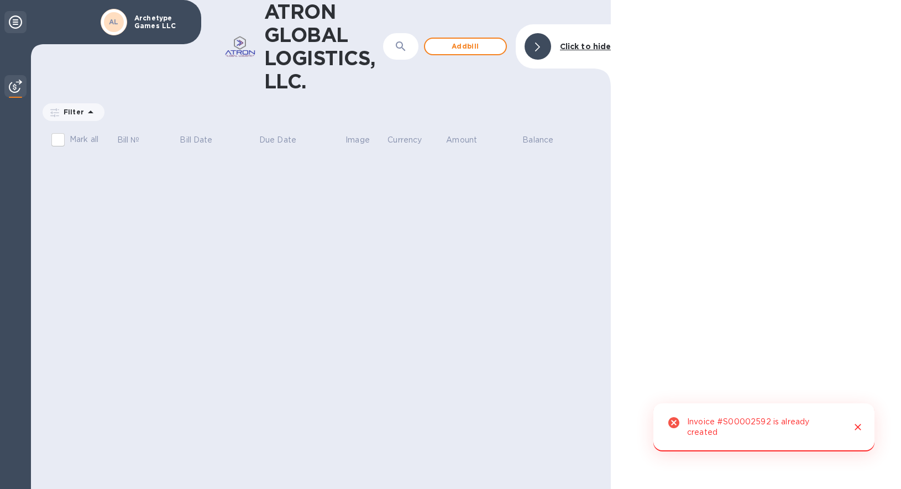
click at [14, 19] on icon at bounding box center [15, 21] width 13 height 13
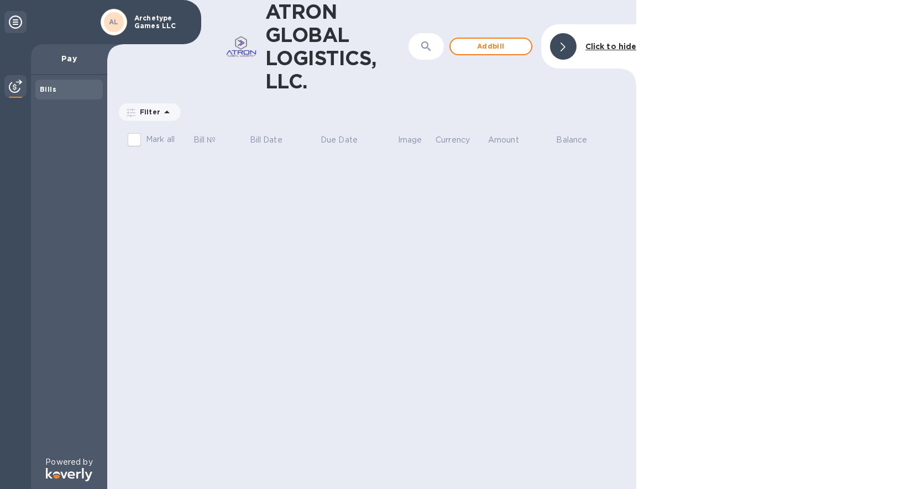
click at [20, 87] on img at bounding box center [15, 86] width 13 height 13
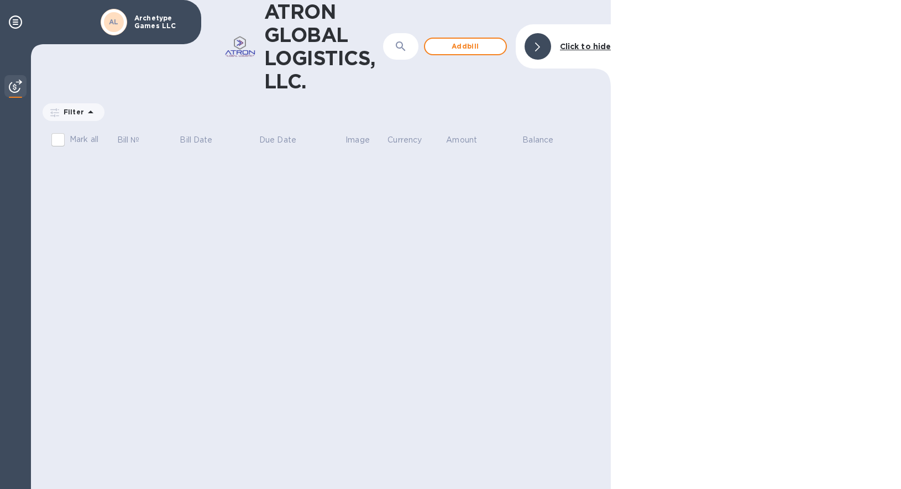
click at [20, 87] on img at bounding box center [15, 86] width 13 height 13
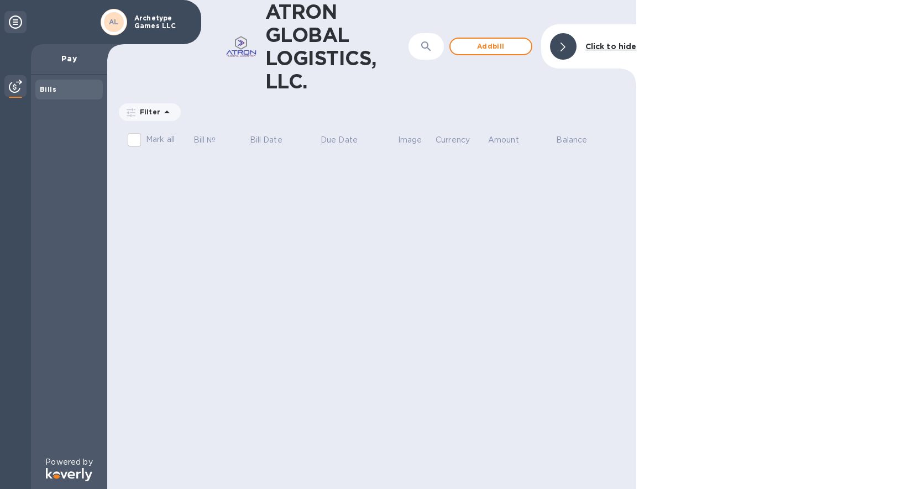
click at [77, 466] on p "Powered by" at bounding box center [68, 463] width 47 height 12
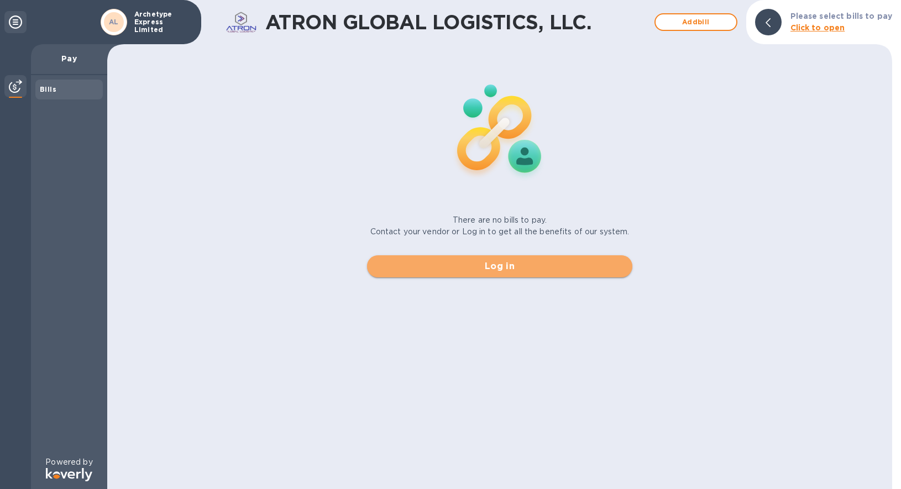
click at [509, 268] on span "Log in" at bounding box center [500, 266] width 248 height 13
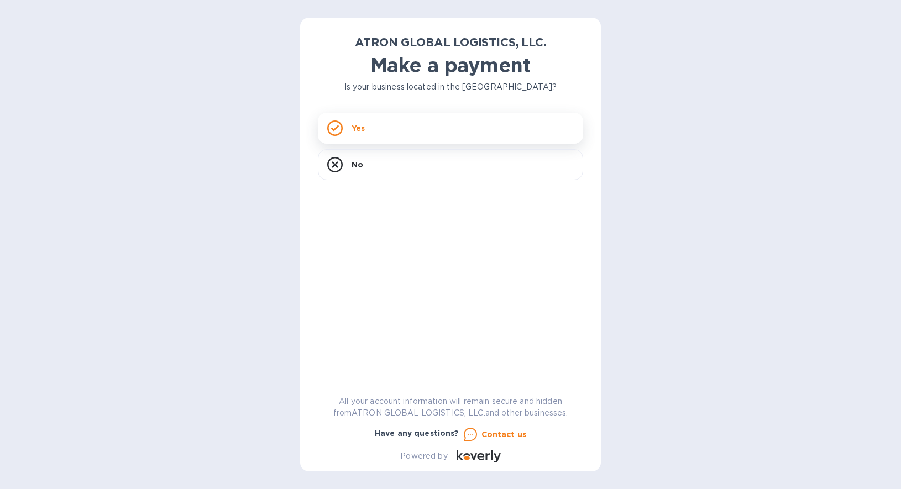
click at [370, 140] on div "Yes" at bounding box center [450, 128] width 265 height 31
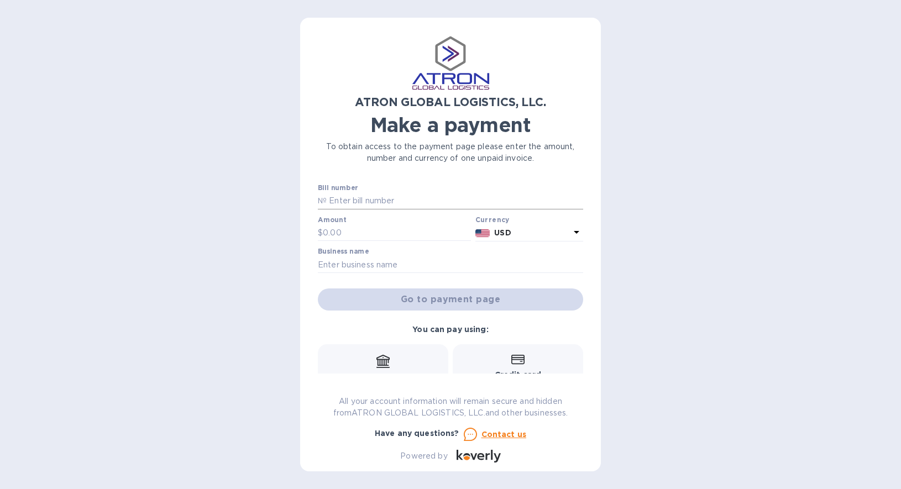
click at [396, 201] on input "text" at bounding box center [455, 201] width 257 height 17
type input "S00002592"
click at [370, 234] on input "text" at bounding box center [397, 233] width 148 height 17
paste input "6,491.18"
type input "6,491.18"
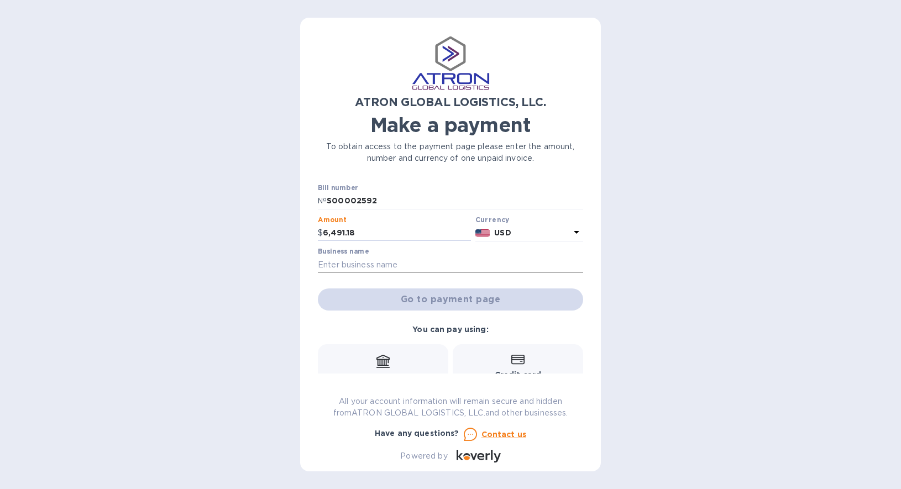
click at [423, 268] on input "text" at bounding box center [450, 265] width 265 height 17
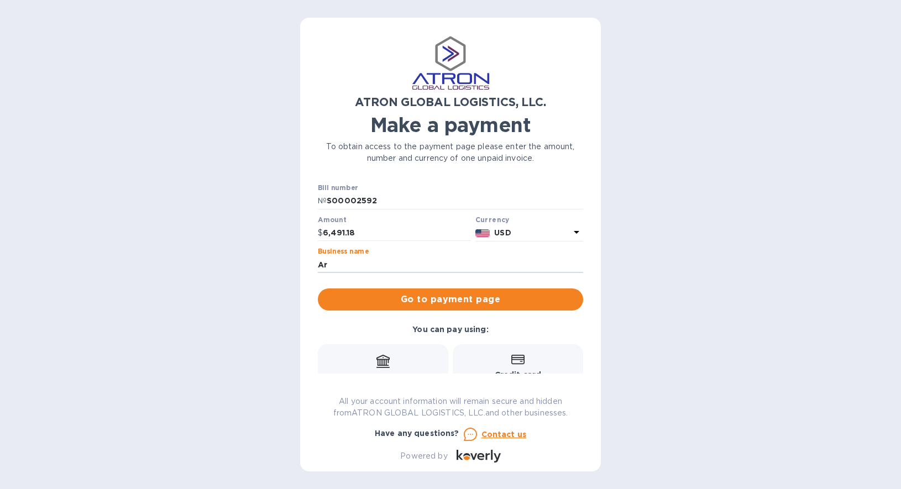
type input "Archetype Games LLC"
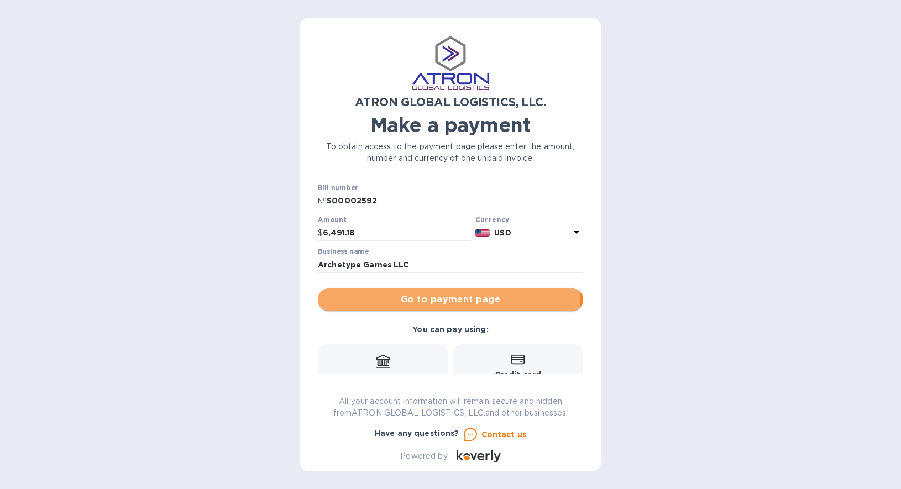
click at [442, 296] on span "Go to payment page" at bounding box center [451, 299] width 248 height 13
